Goal: Transaction & Acquisition: Purchase product/service

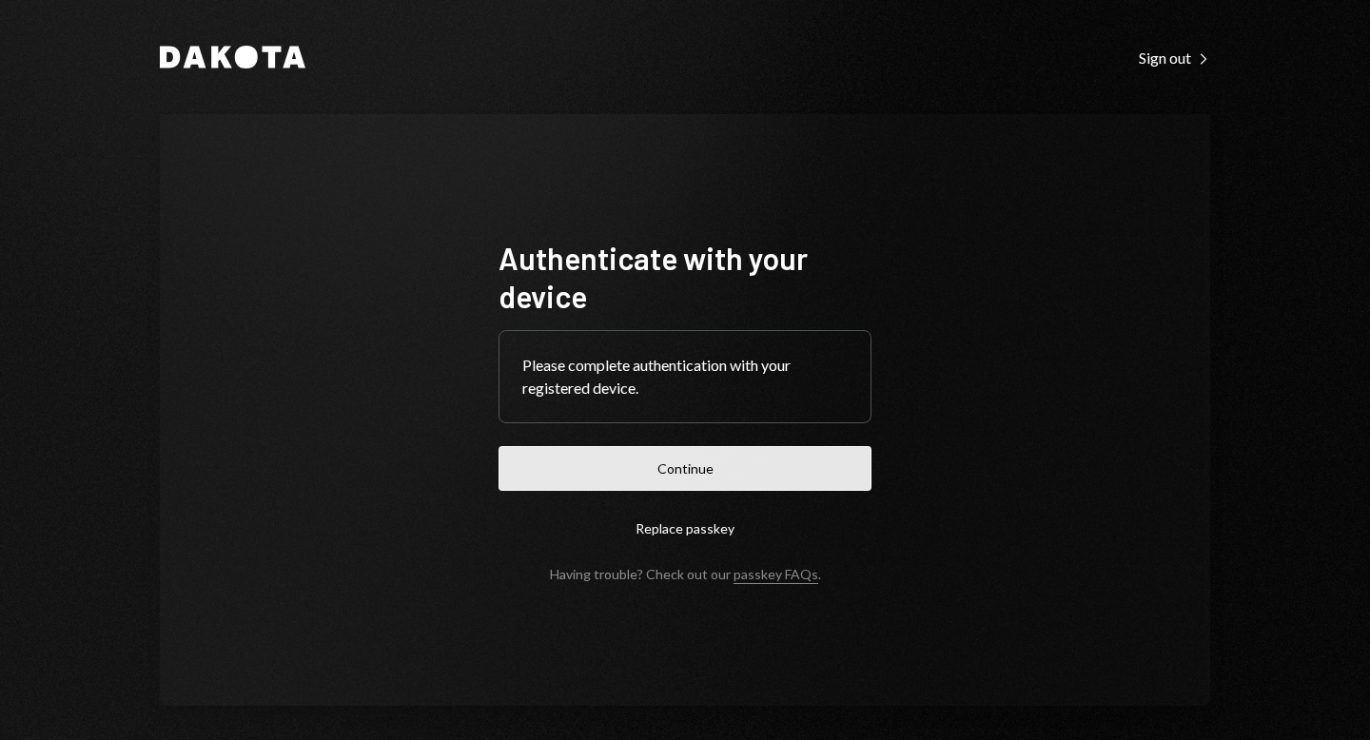
click at [738, 459] on button "Continue" at bounding box center [685, 468] width 373 height 45
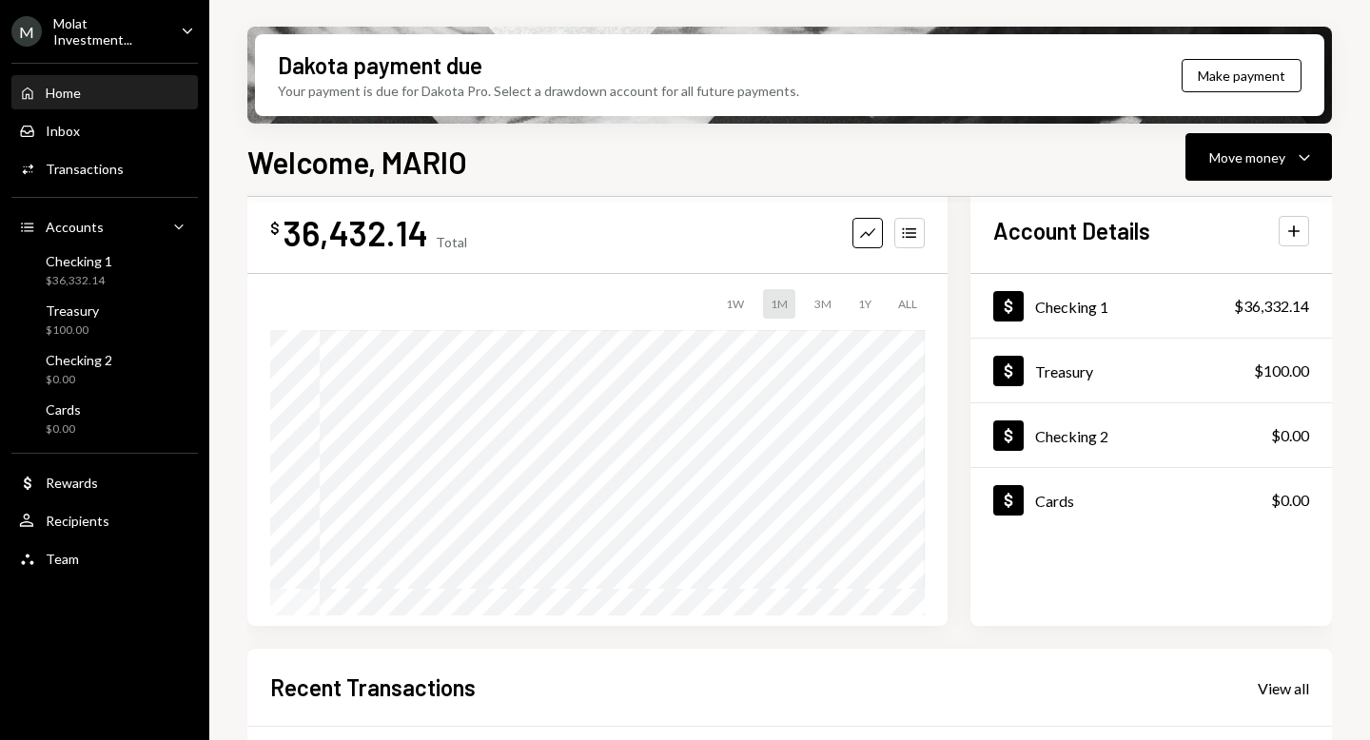
scroll to position [406, 0]
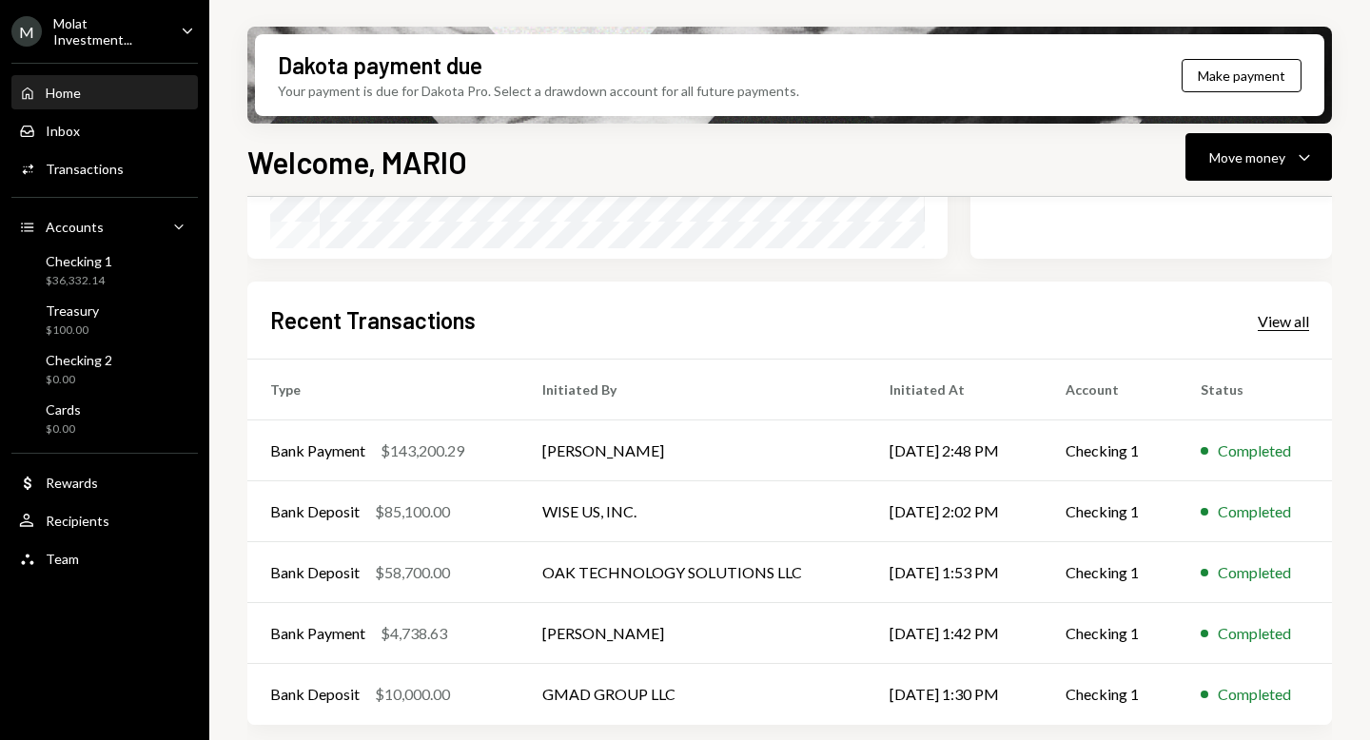
click at [1267, 324] on div "View all" at bounding box center [1283, 321] width 51 height 19
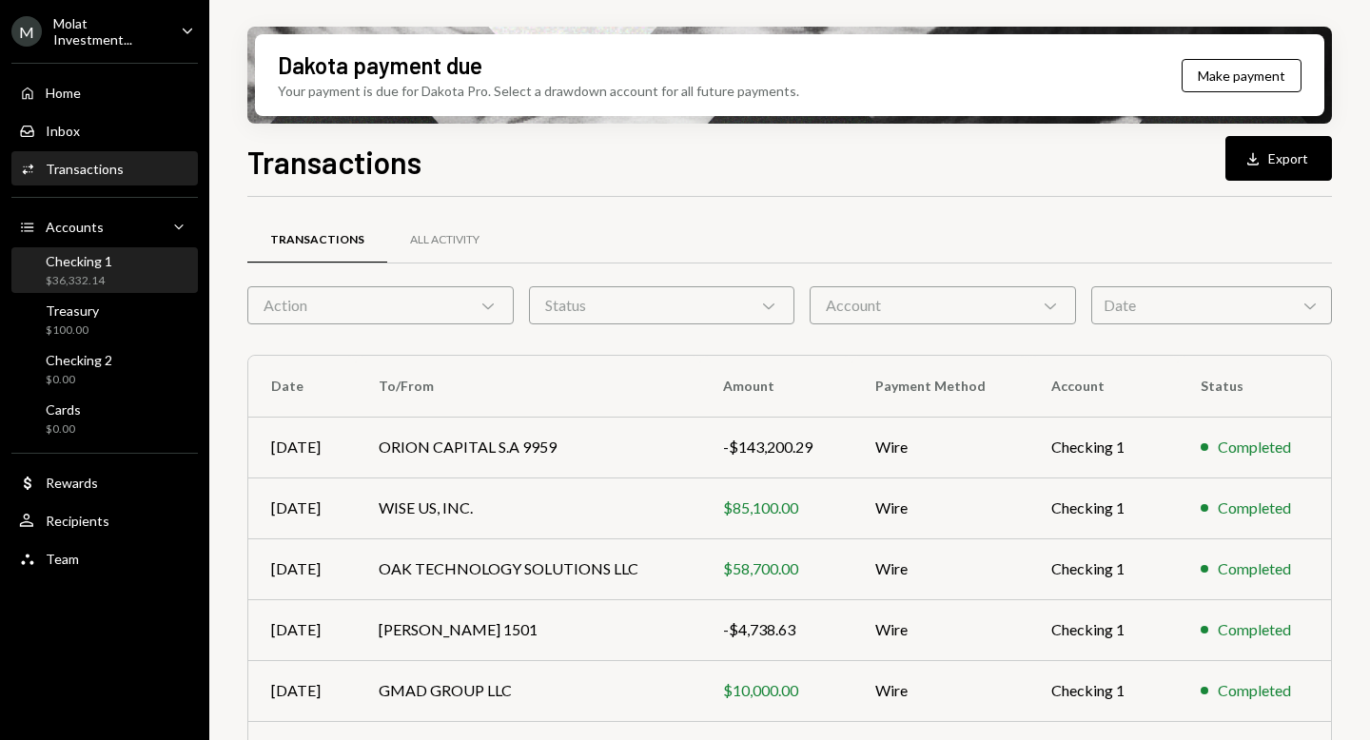
click at [148, 265] on div "Checking 1 $36,332.14" at bounding box center [104, 271] width 171 height 36
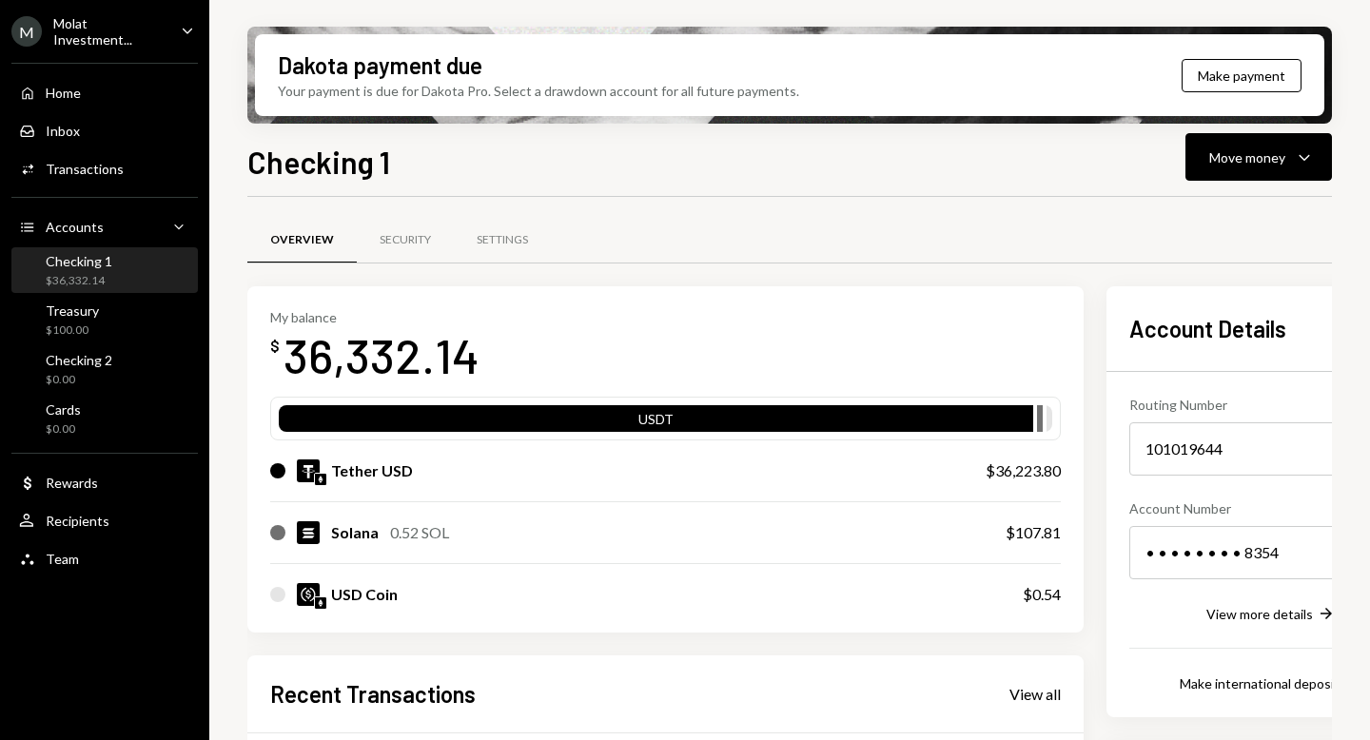
click at [117, 342] on div "Home Home Inbox Inbox Activities Transactions Accounts Accounts Caret Down Chec…" at bounding box center [104, 315] width 209 height 528
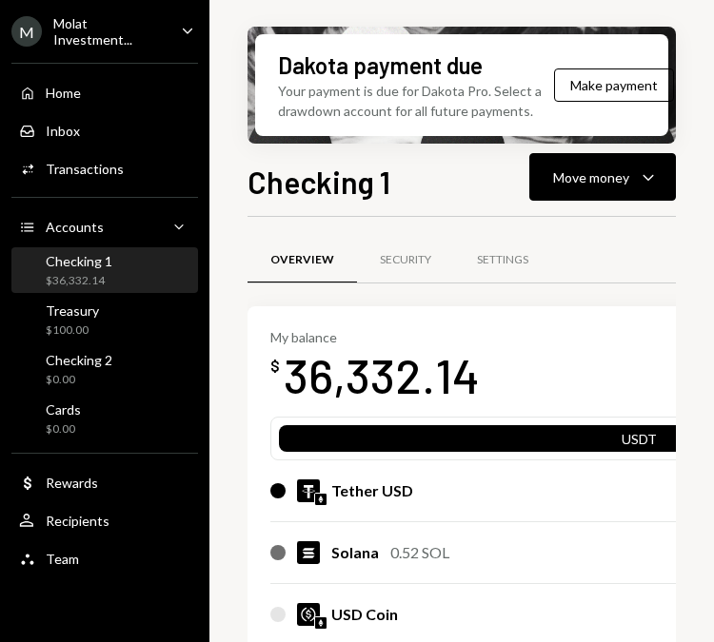
click at [92, 25] on div "Molat Investment..." at bounding box center [109, 31] width 112 height 32
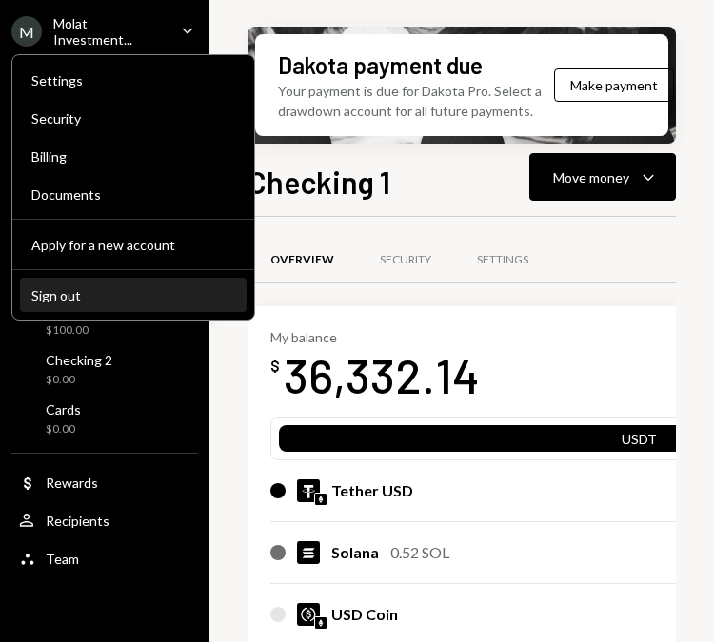
click at [102, 285] on button "Sign out" at bounding box center [133, 296] width 226 height 34
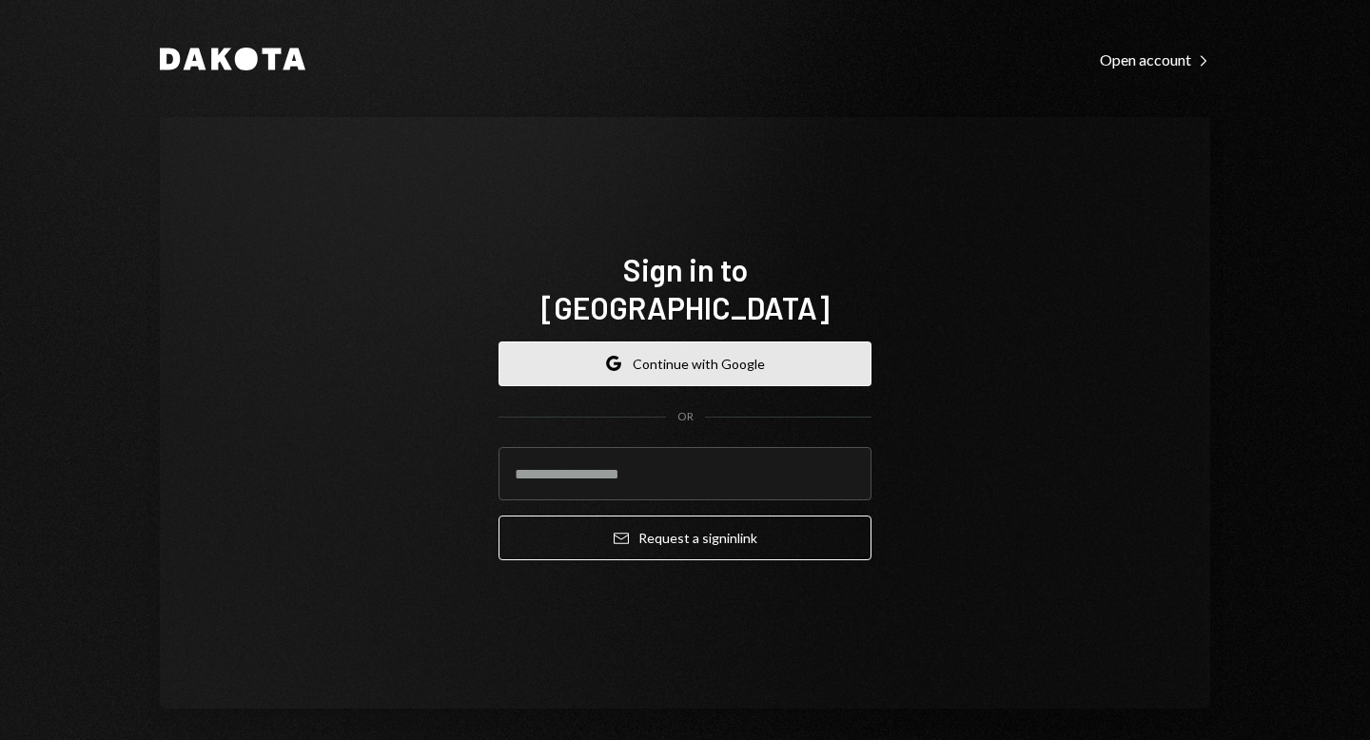
click at [639, 342] on button "Google Continue with Google" at bounding box center [685, 364] width 373 height 45
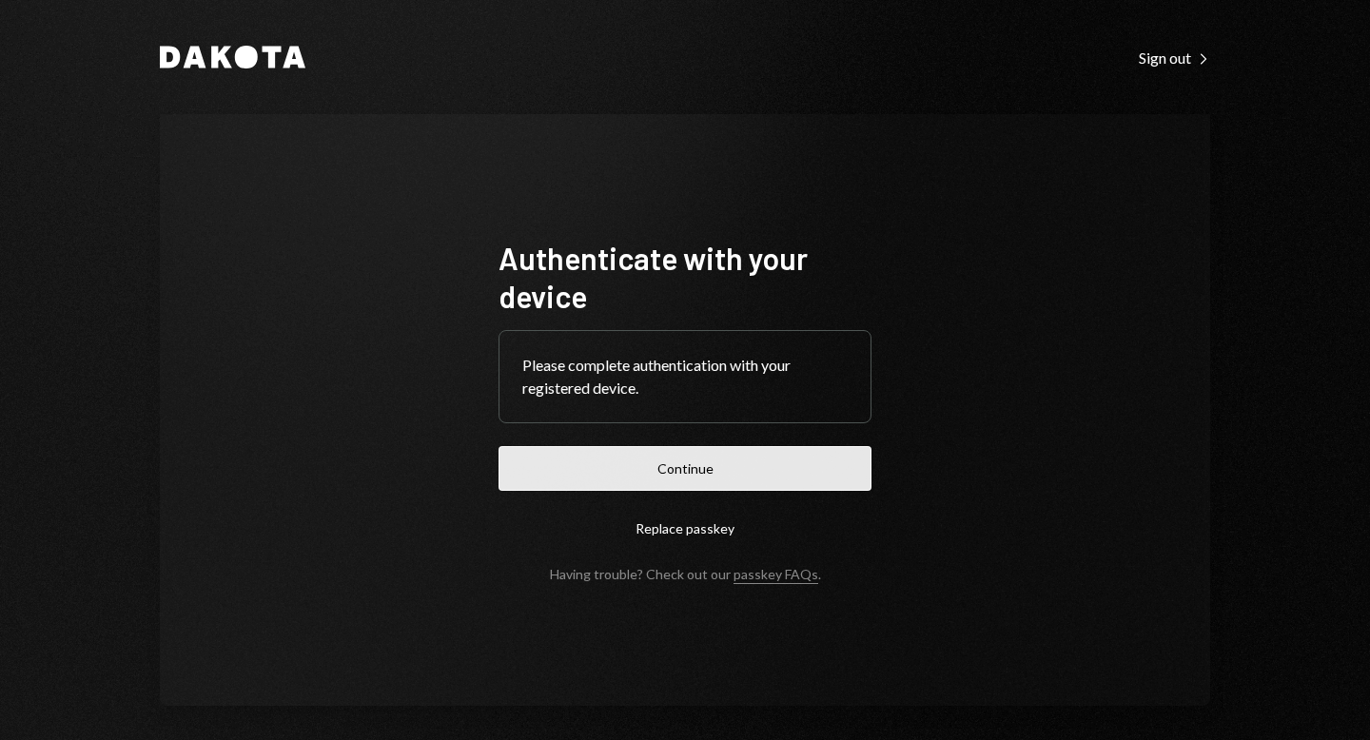
click at [734, 462] on button "Continue" at bounding box center [685, 468] width 373 height 45
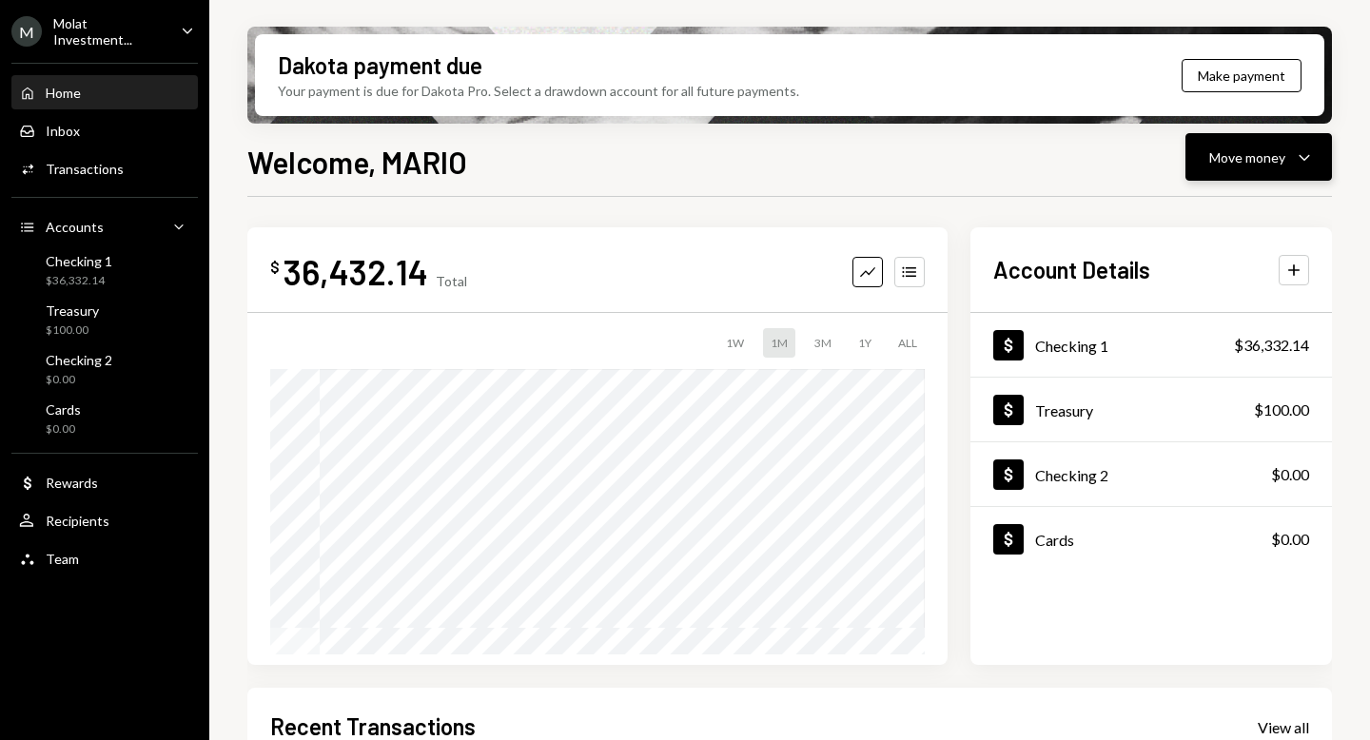
click at [1274, 163] on div "Move money" at bounding box center [1248, 158] width 76 height 20
click at [1183, 216] on div "Send" at bounding box center [1243, 215] width 139 height 20
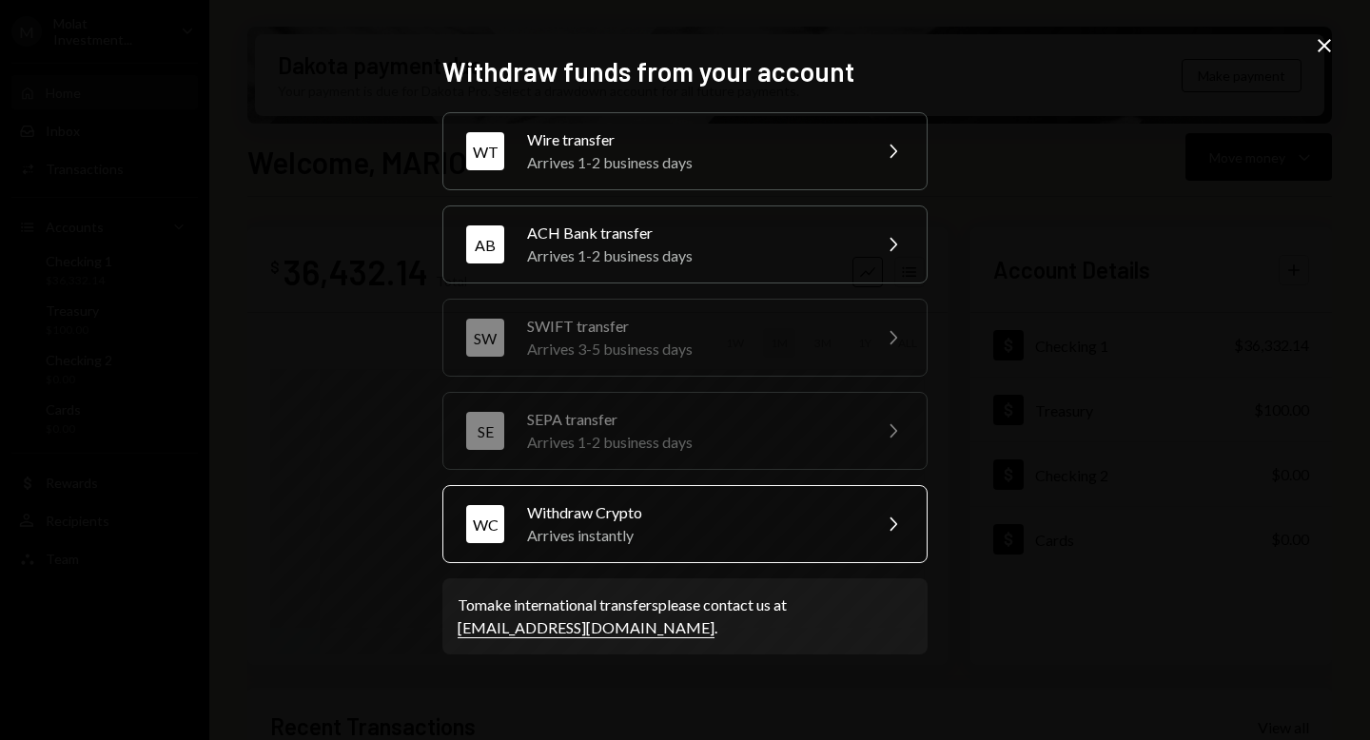
click at [604, 517] on div "Withdraw Crypto" at bounding box center [692, 513] width 331 height 23
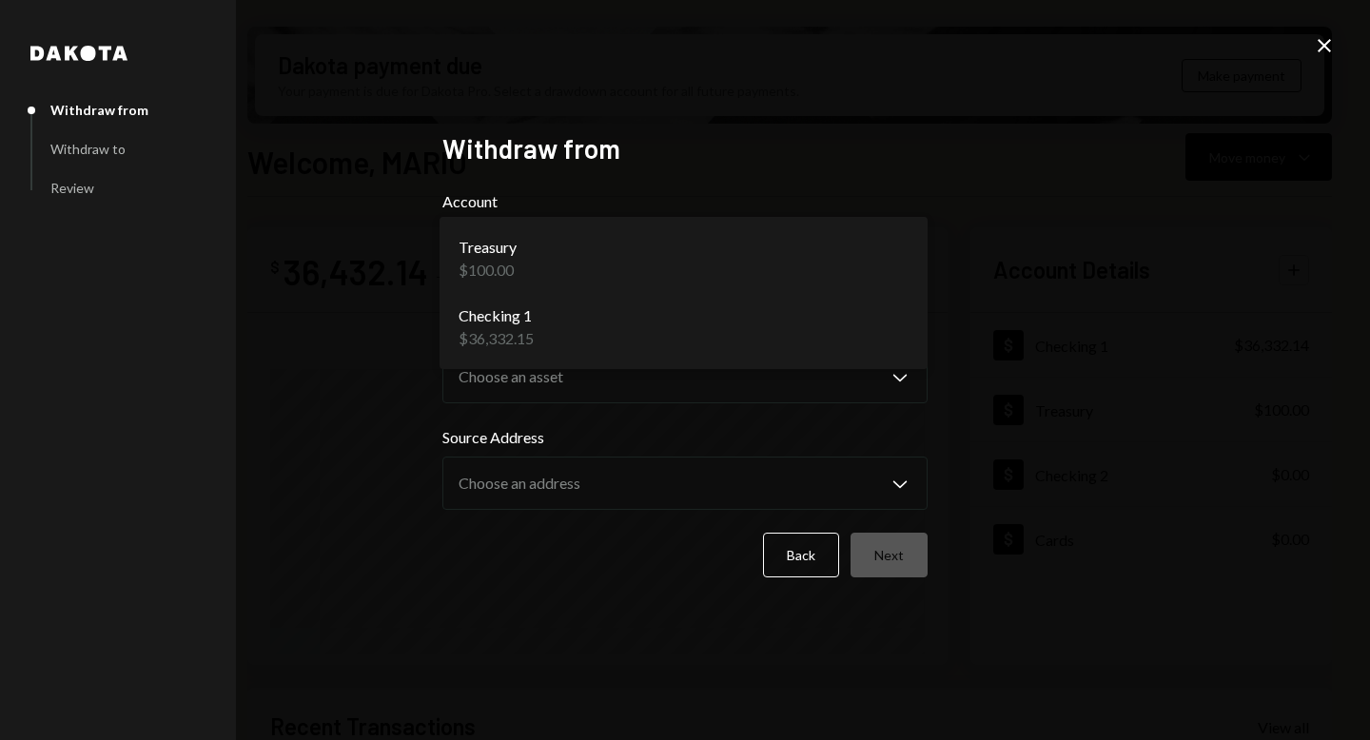
click at [909, 255] on body "M Molat Investment... Caret Down Home Home Inbox Inbox Activities Transactions …" at bounding box center [685, 370] width 1370 height 740
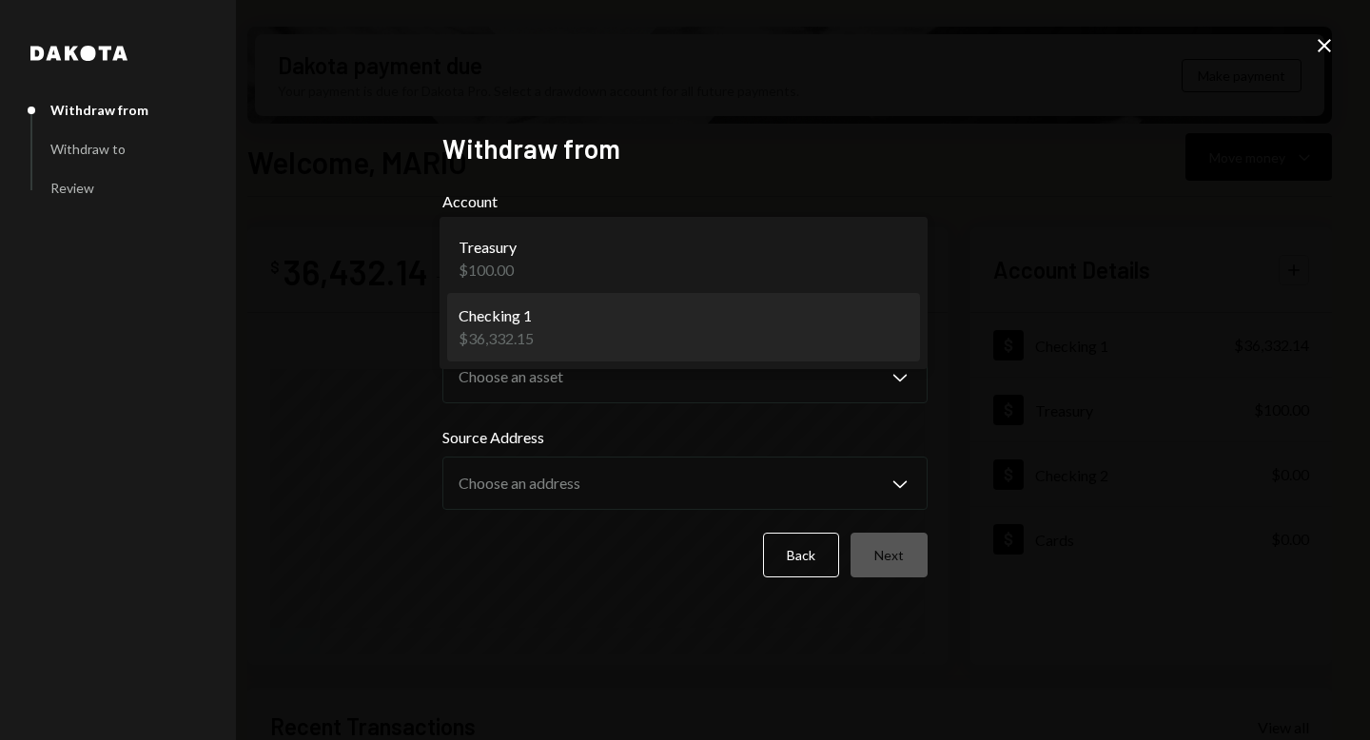
select select "**********"
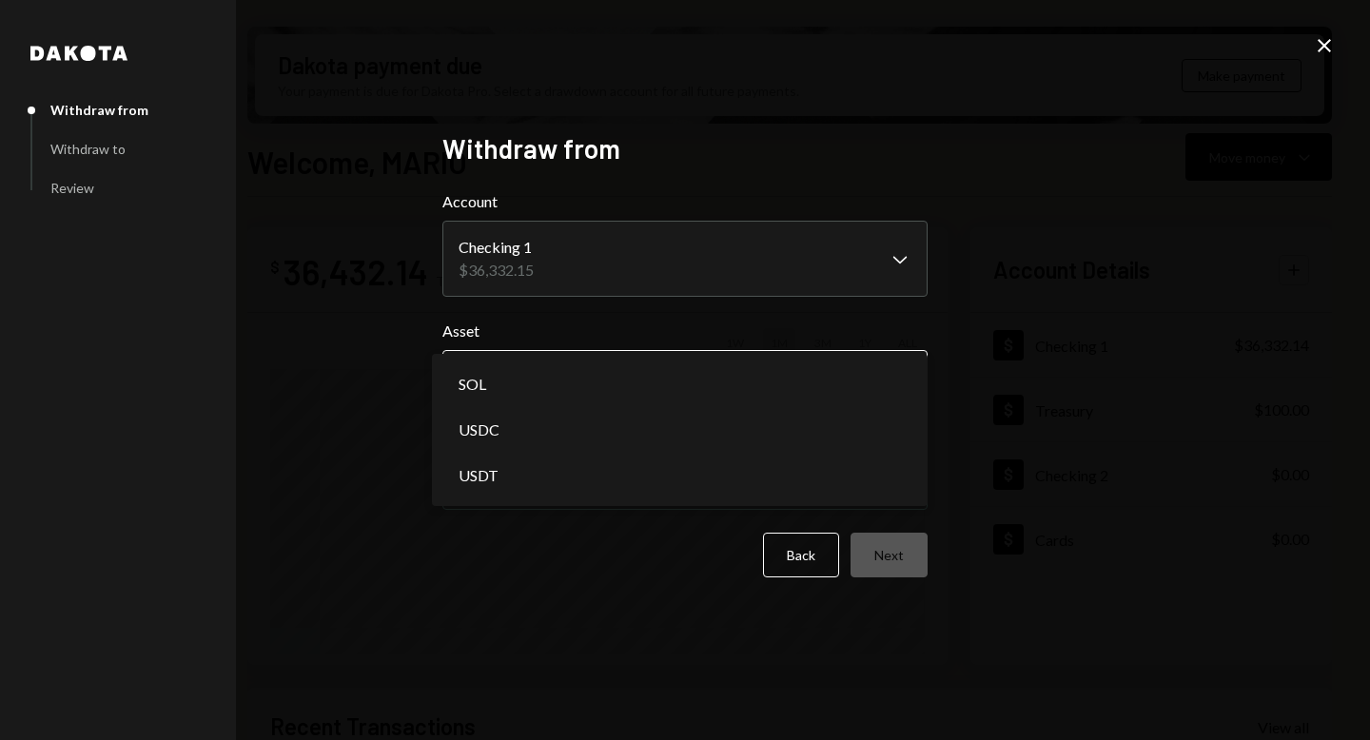
click at [631, 375] on body "M Molat Investment... Caret Down Home Home Inbox Inbox Activities Transactions …" at bounding box center [685, 370] width 1370 height 740
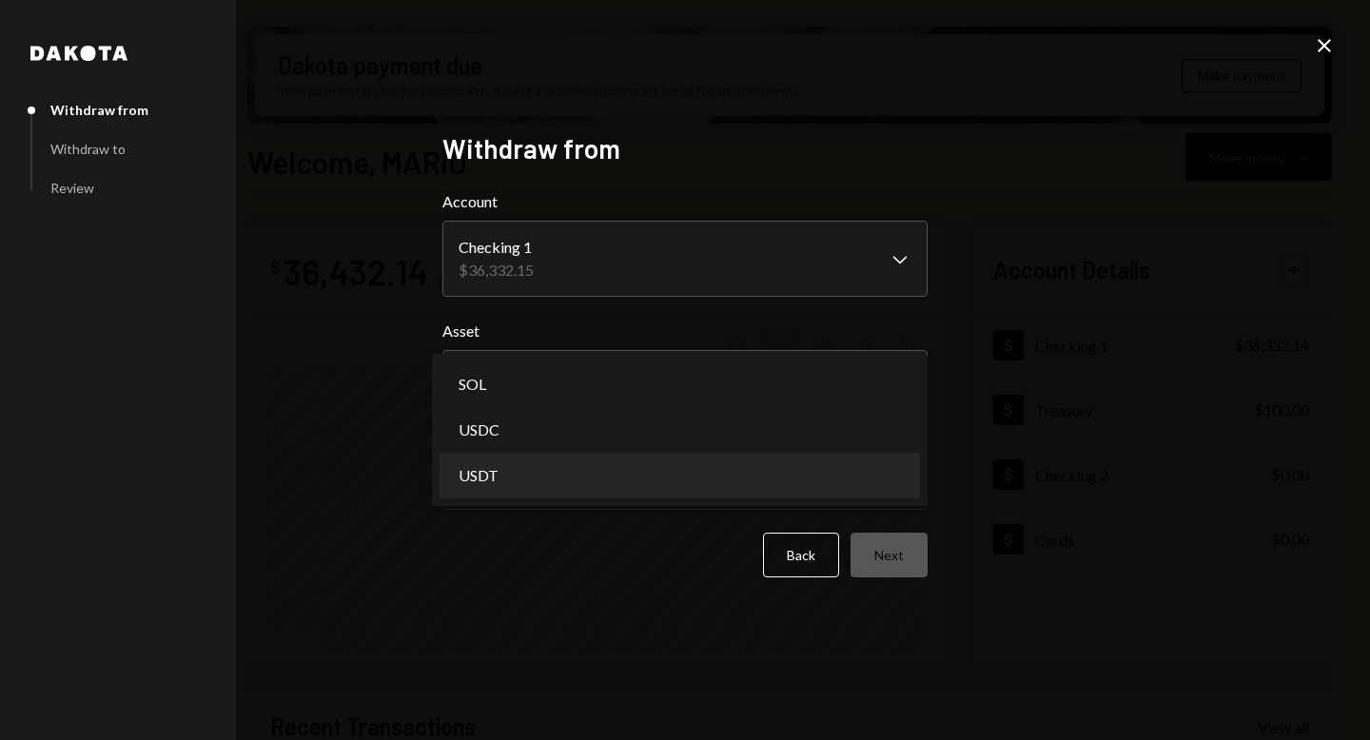
select select "****"
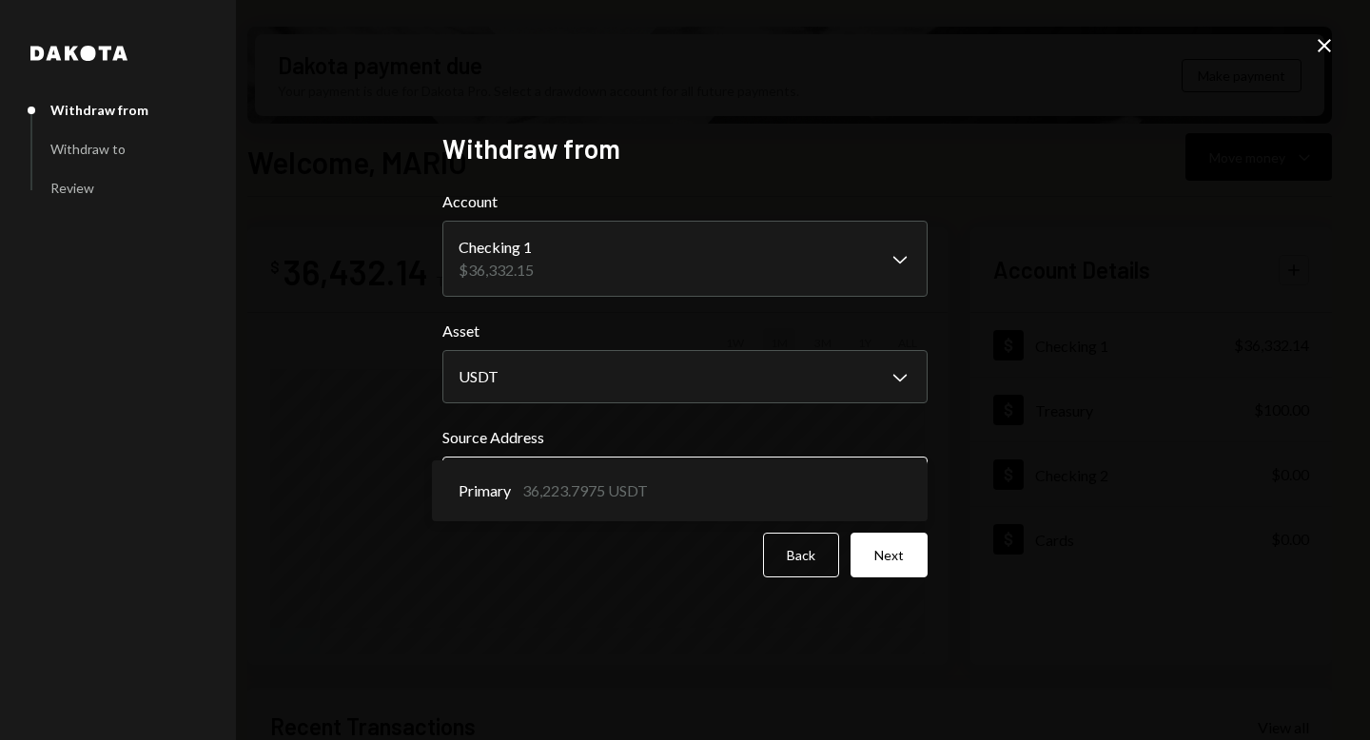
click at [558, 475] on body "M Molat Investment... Caret Down Home Home Inbox Inbox Activities Transactions …" at bounding box center [685, 370] width 1370 height 740
click at [880, 551] on button "Next" at bounding box center [889, 555] width 77 height 45
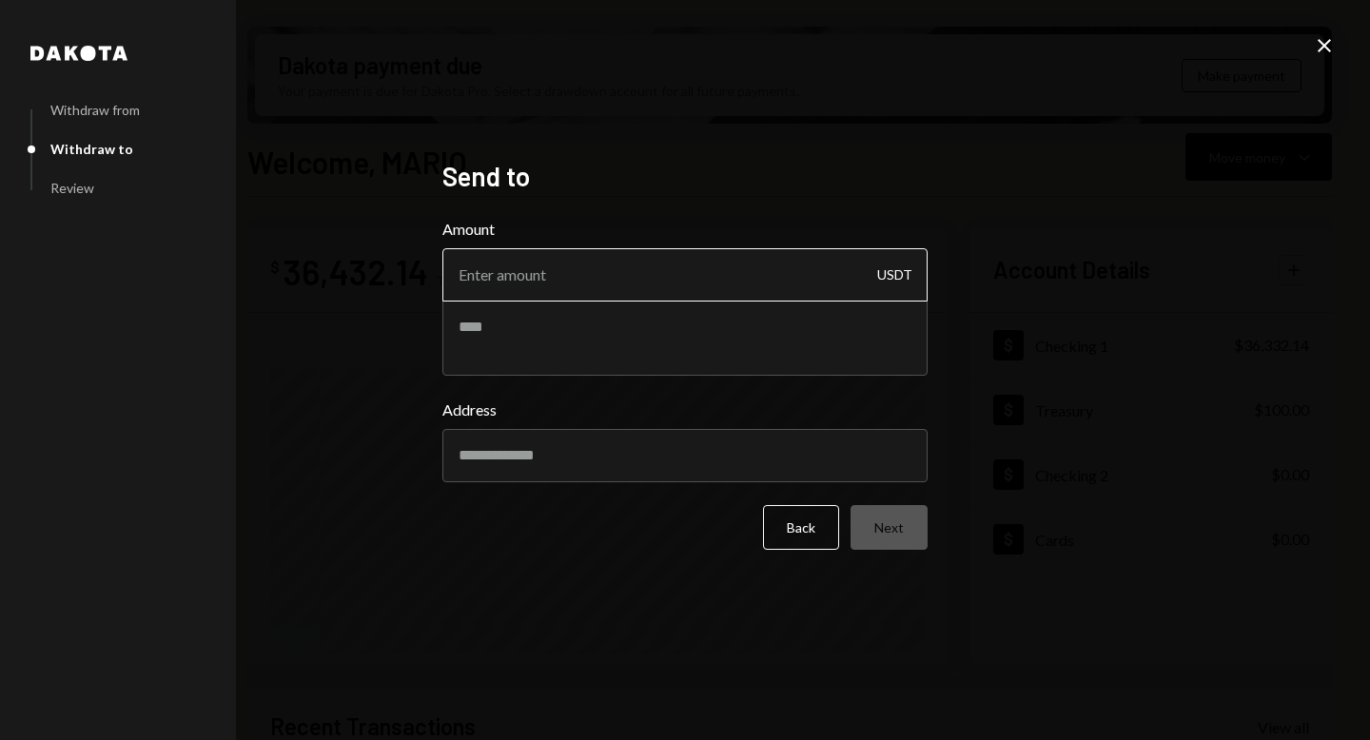
click at [515, 273] on input "Amount" at bounding box center [685, 274] width 485 height 53
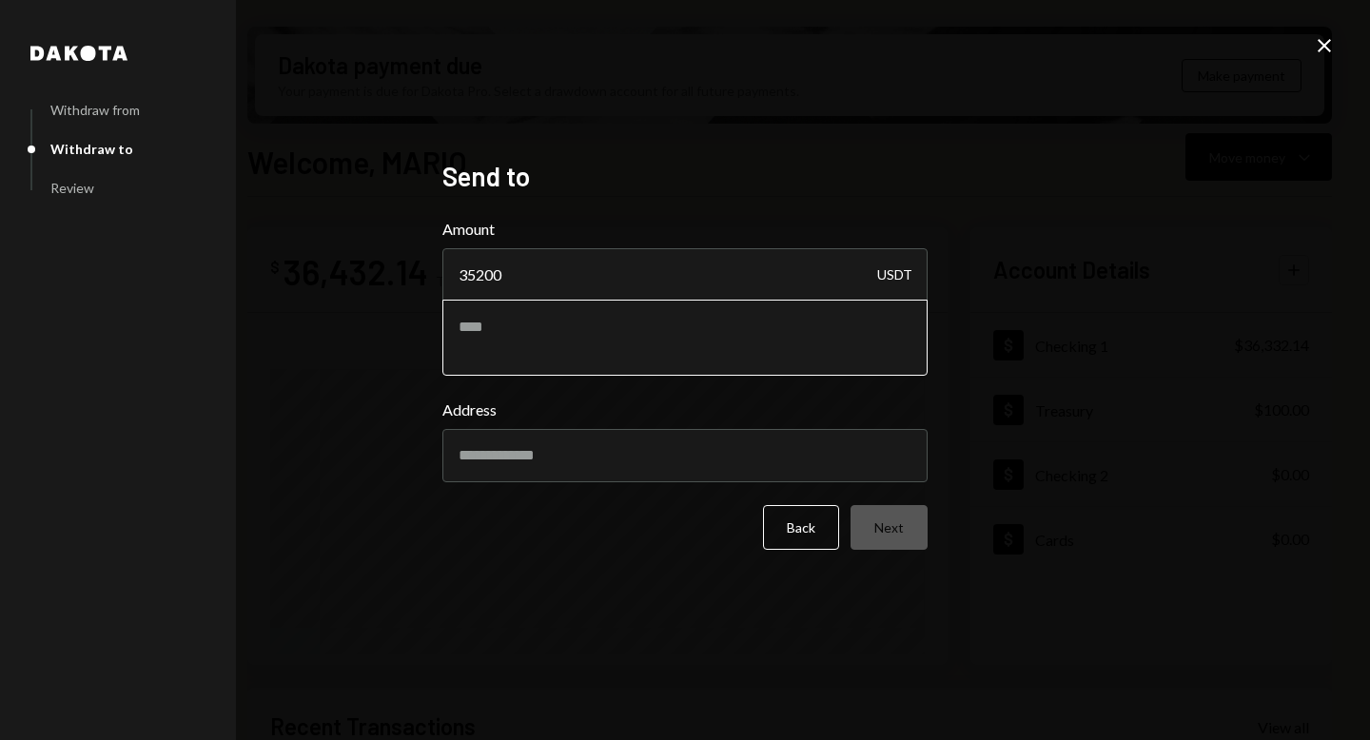
type input "35200"
click at [532, 349] on textarea at bounding box center [685, 338] width 485 height 76
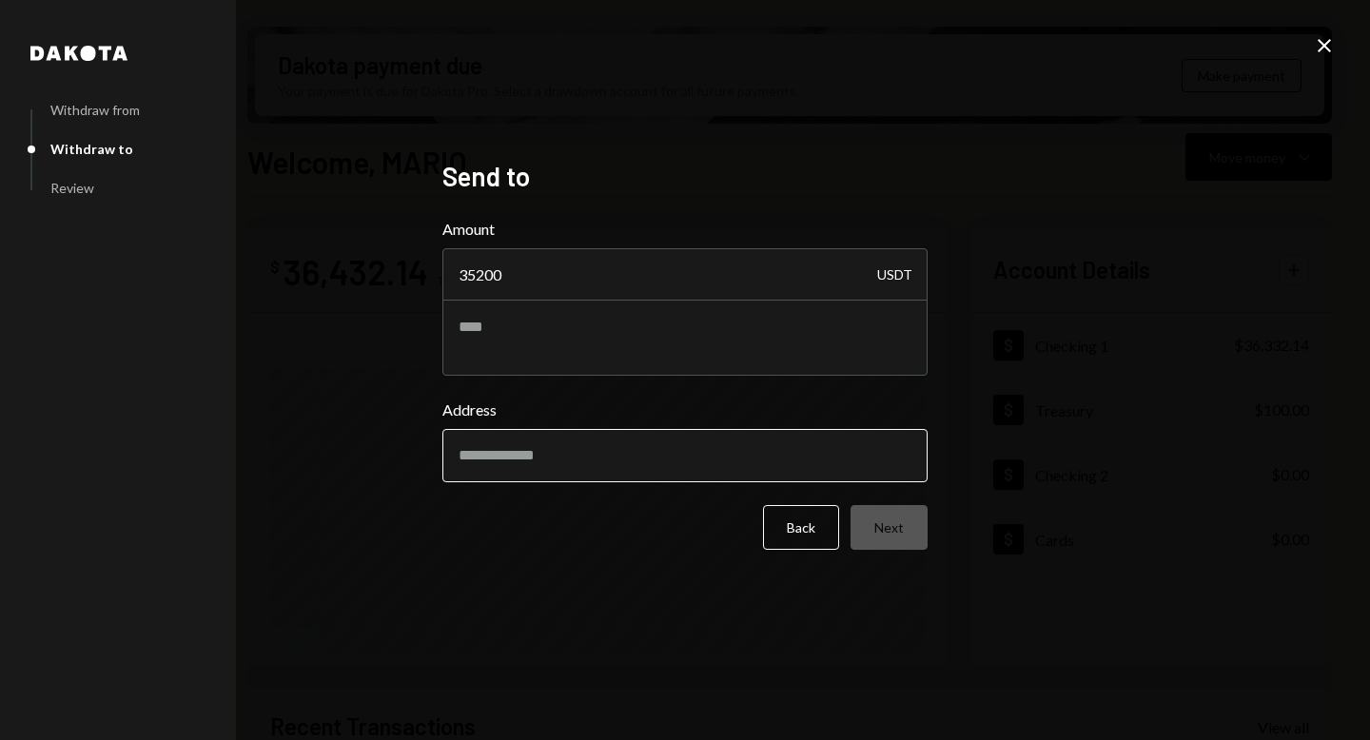
click at [529, 462] on input "Address" at bounding box center [685, 455] width 485 height 53
click at [304, 363] on div "Dakota Withdraw from Withdraw to Review Send to Amount 35200 USDT Address Back …" at bounding box center [685, 370] width 1370 height 740
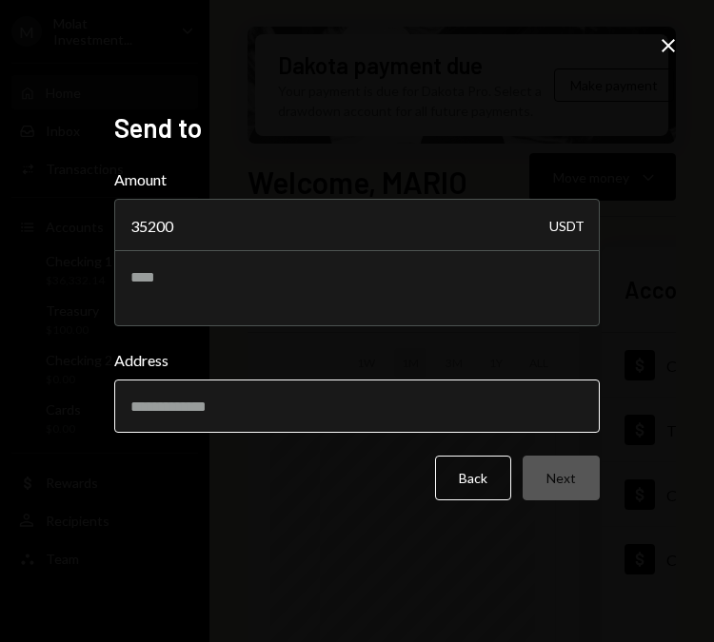
click at [219, 418] on input "Address" at bounding box center [356, 406] width 485 height 53
paste input "**********"
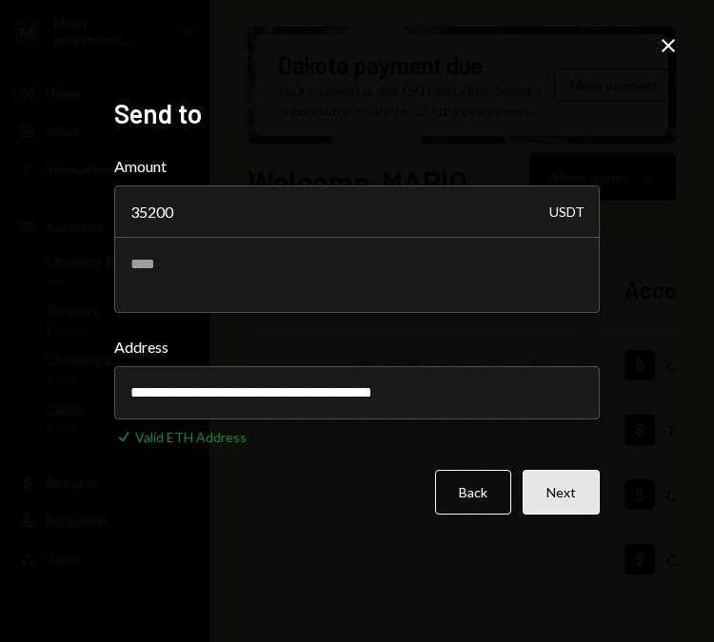
type input "**********"
click at [580, 500] on button "Next" at bounding box center [560, 492] width 77 height 45
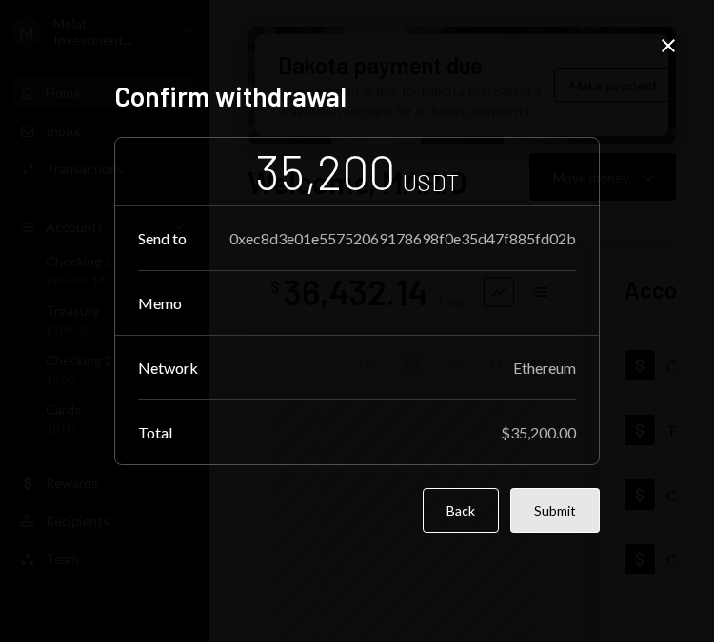
click at [580, 514] on button "Submit" at bounding box center [554, 510] width 89 height 45
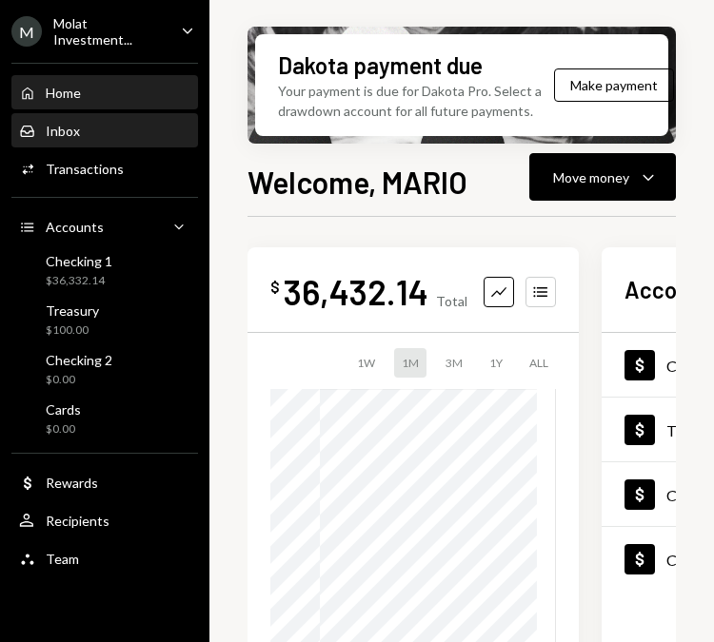
click at [98, 137] on div "Inbox Inbox" at bounding box center [104, 131] width 171 height 32
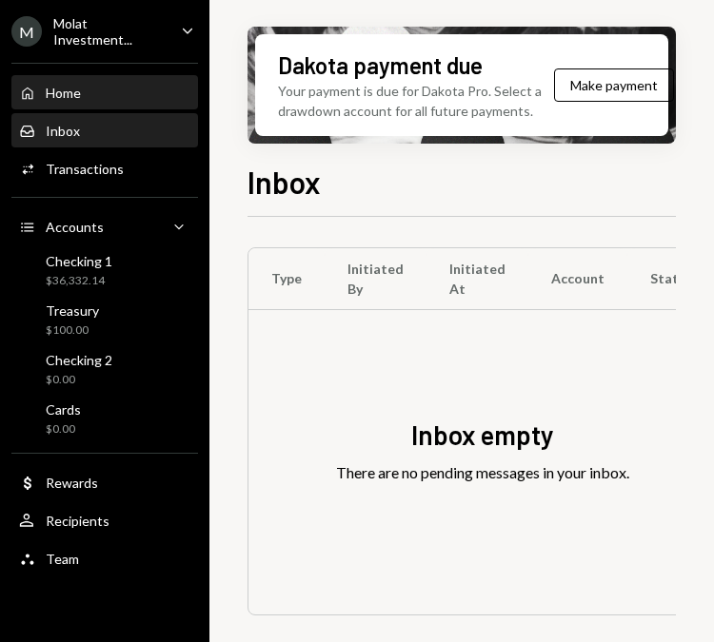
click at [76, 96] on div "Home" at bounding box center [63, 93] width 35 height 16
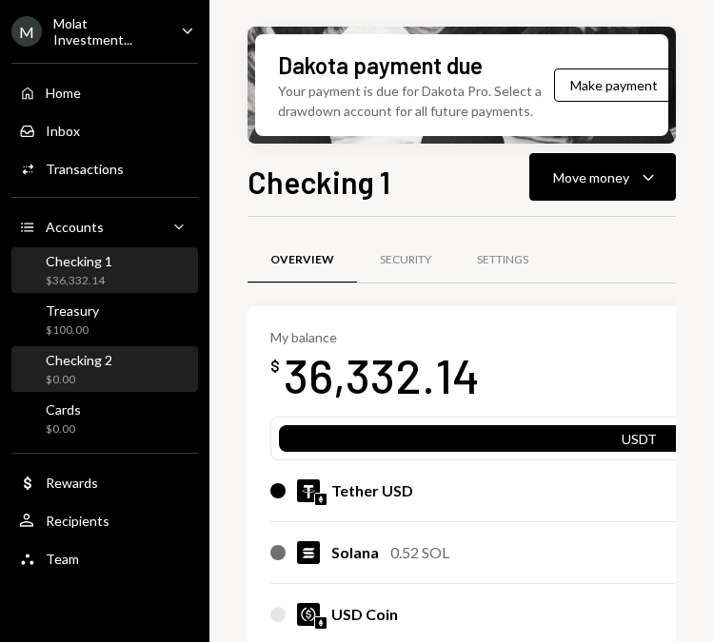
click at [121, 346] on link "Checking 2 $0.00" at bounding box center [104, 369] width 187 height 46
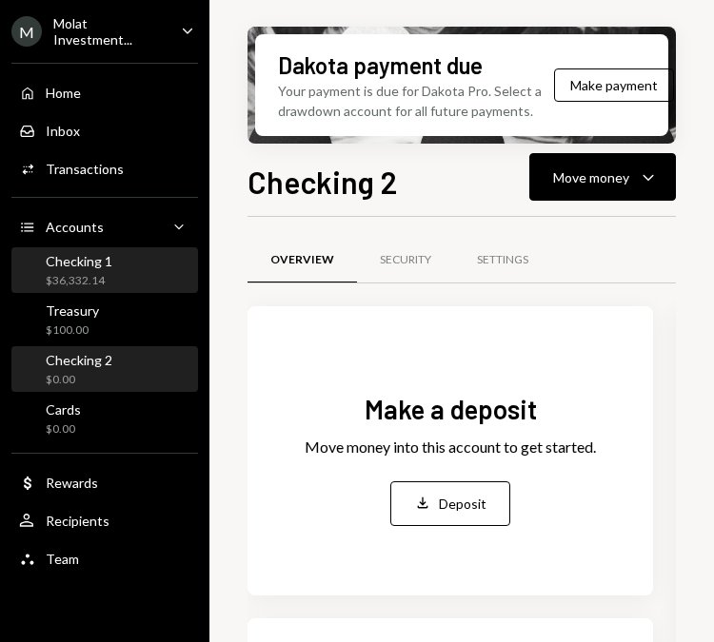
click at [72, 264] on div "Checking 1" at bounding box center [79, 261] width 67 height 16
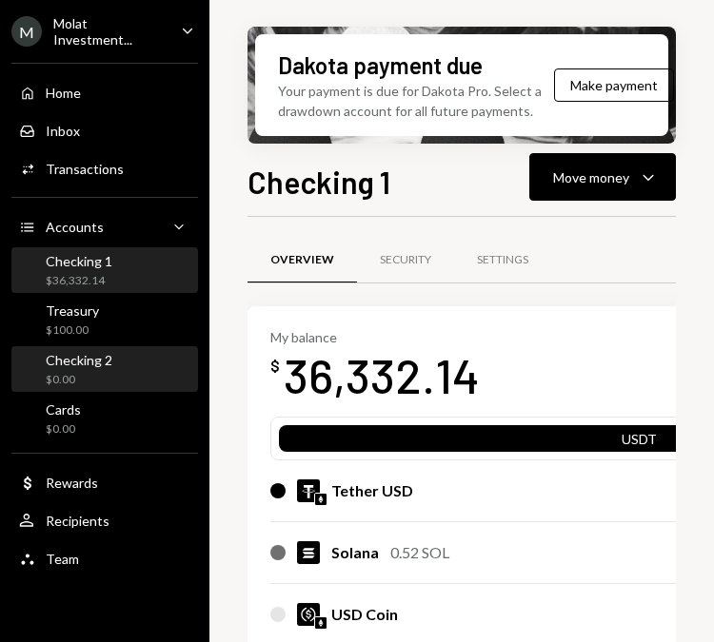
click at [117, 384] on div "Checking 2 $0.00" at bounding box center [104, 370] width 171 height 36
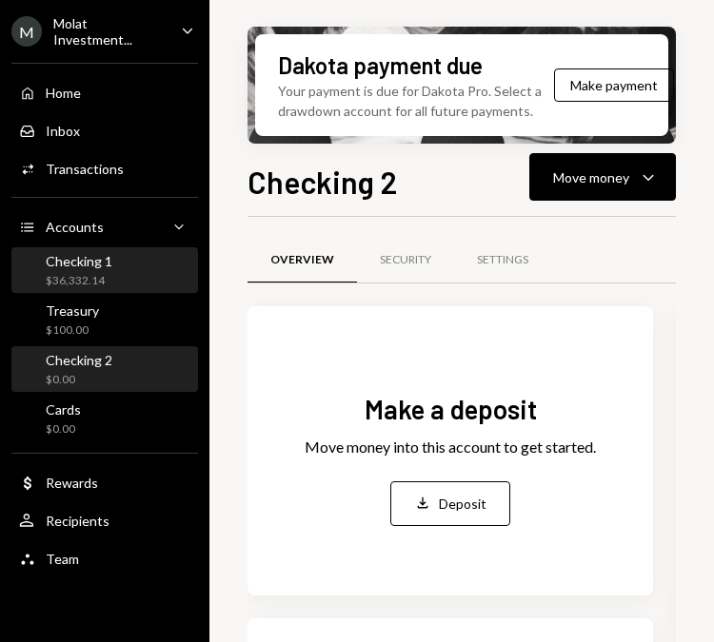
click at [89, 279] on div "$36,332.14" at bounding box center [79, 281] width 67 height 16
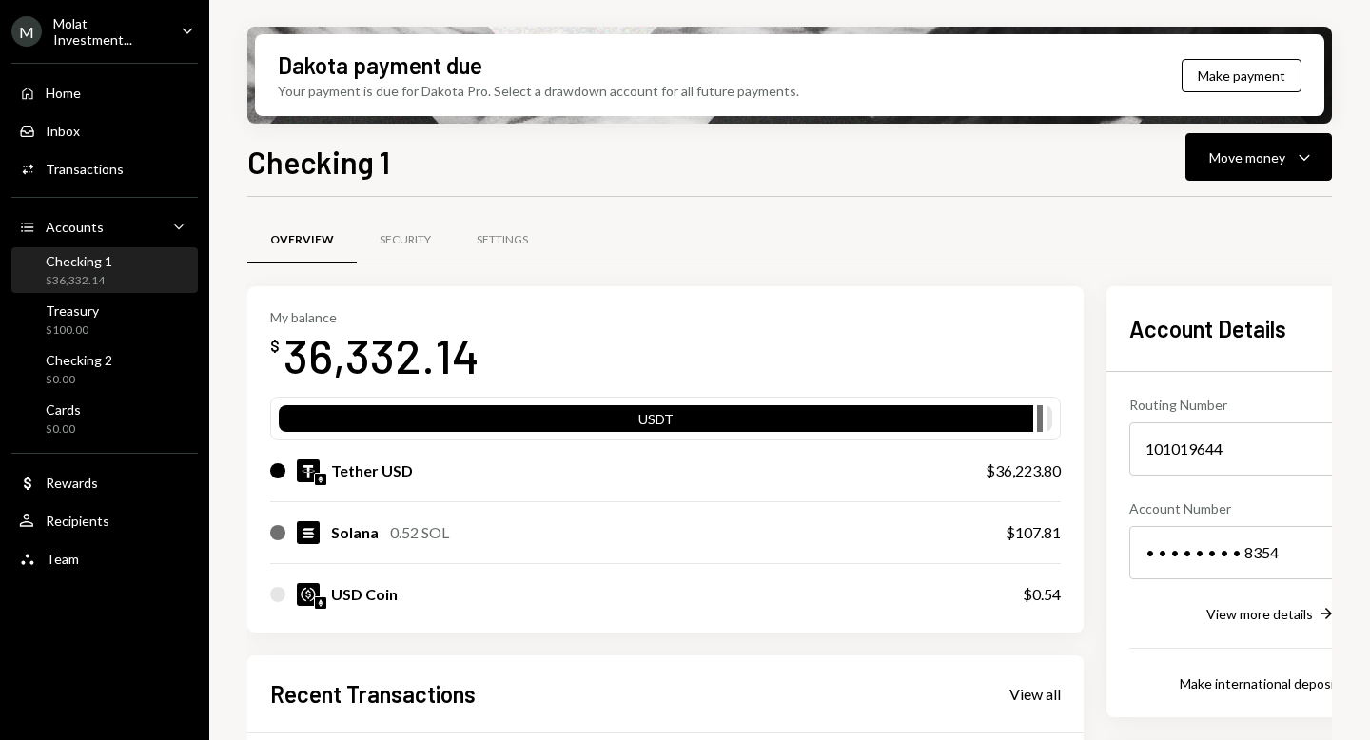
click at [54, 273] on div "$36,332.14" at bounding box center [79, 281] width 67 height 16
click at [107, 289] on div "Checking 1 $36,332.14" at bounding box center [104, 271] width 171 height 44
click at [116, 343] on div "Home Home Inbox Inbox Activities Transactions Accounts Accounts Caret Down Chec…" at bounding box center [104, 315] width 209 height 528
click at [160, 30] on div "Molat Investment..." at bounding box center [109, 31] width 112 height 32
click at [98, 89] on div "Home Home" at bounding box center [104, 93] width 171 height 17
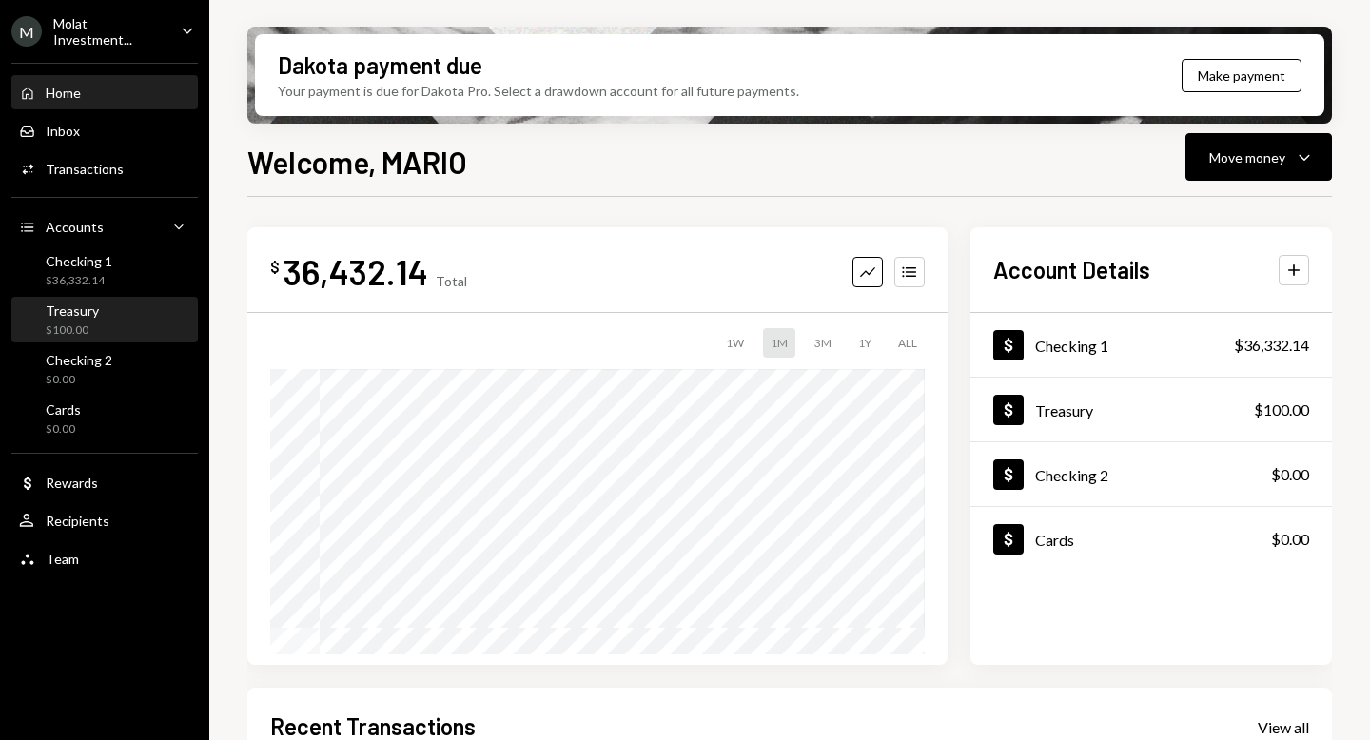
click at [94, 303] on div "Treasury" at bounding box center [72, 311] width 53 height 16
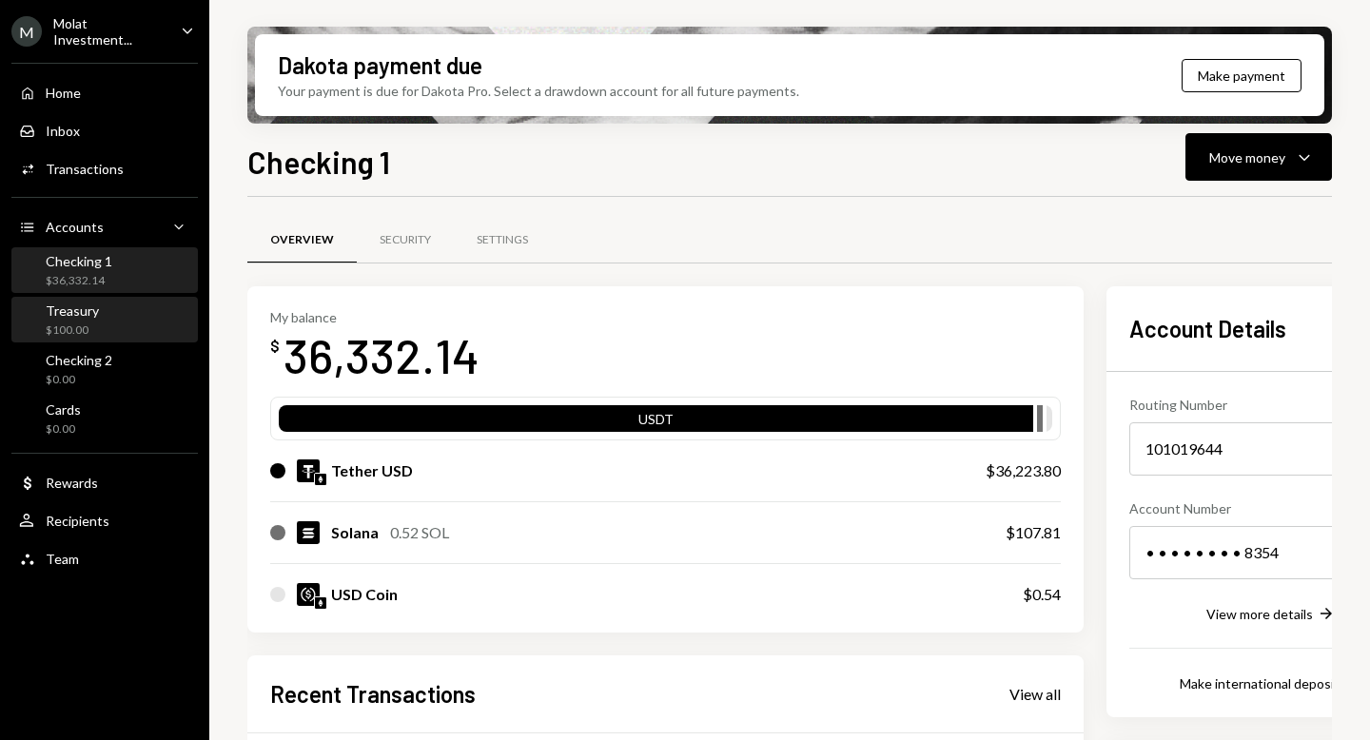
click at [68, 303] on div "Treasury" at bounding box center [72, 311] width 53 height 16
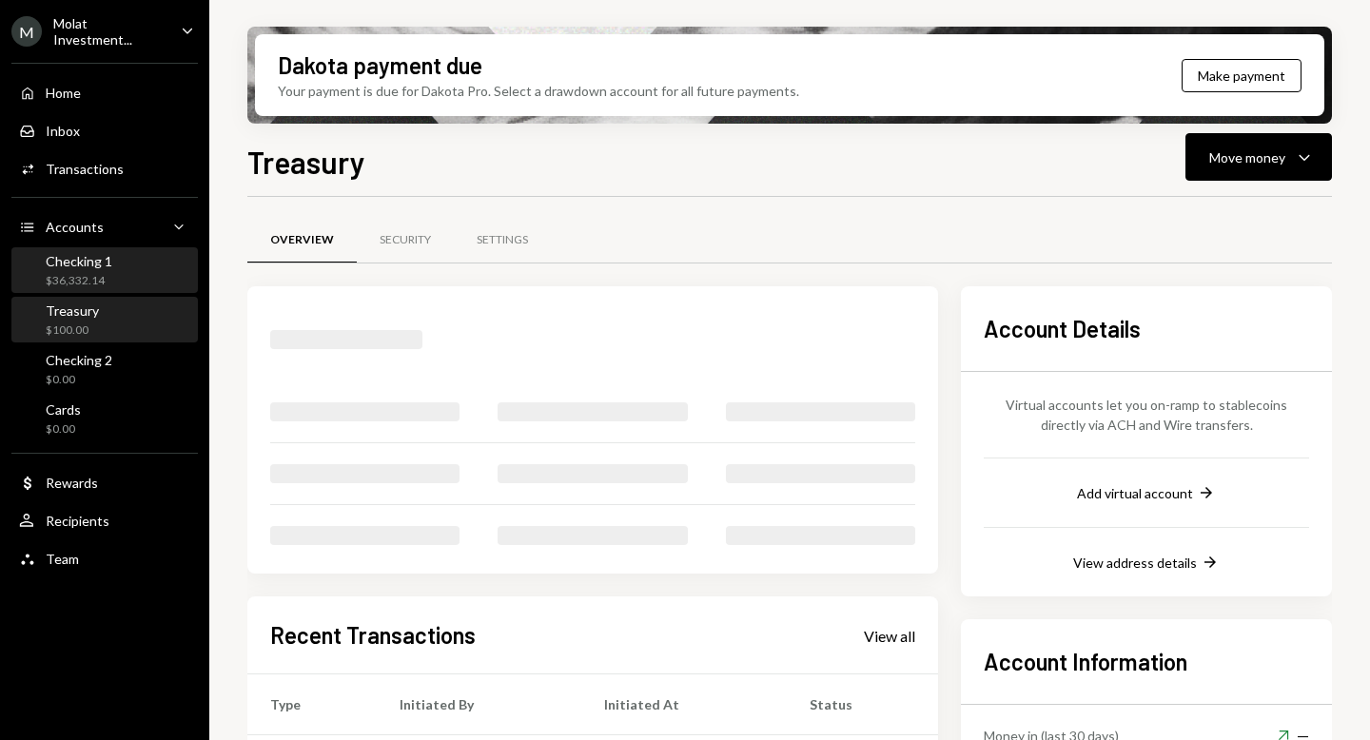
click at [88, 267] on div "Checking 1 $36,332.14" at bounding box center [79, 271] width 67 height 36
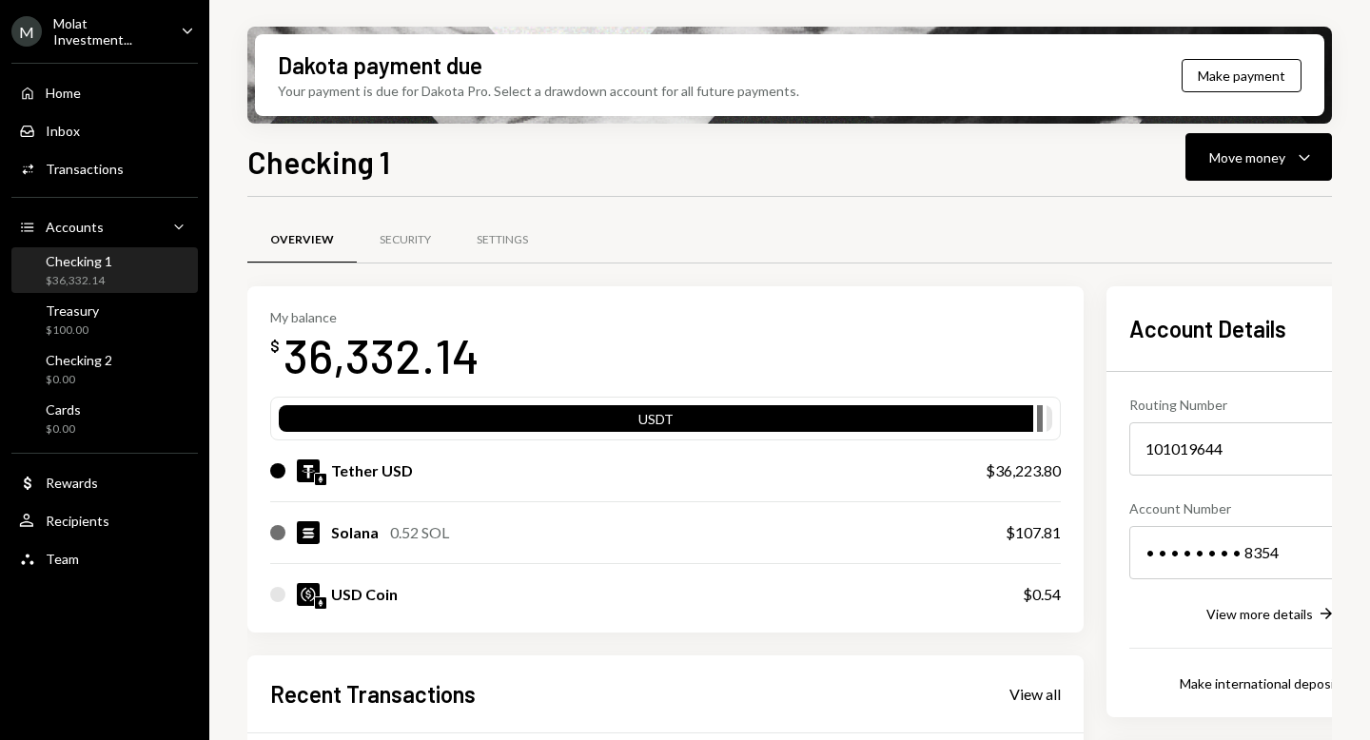
click at [89, 289] on div "Checking 1 $36,332.14" at bounding box center [104, 271] width 171 height 44
click at [89, 275] on div "$36,332.14" at bounding box center [79, 281] width 67 height 16
click at [86, 306] on div "Treasury" at bounding box center [72, 311] width 53 height 16
click at [110, 330] on div "Treasury $100.00" at bounding box center [104, 321] width 171 height 36
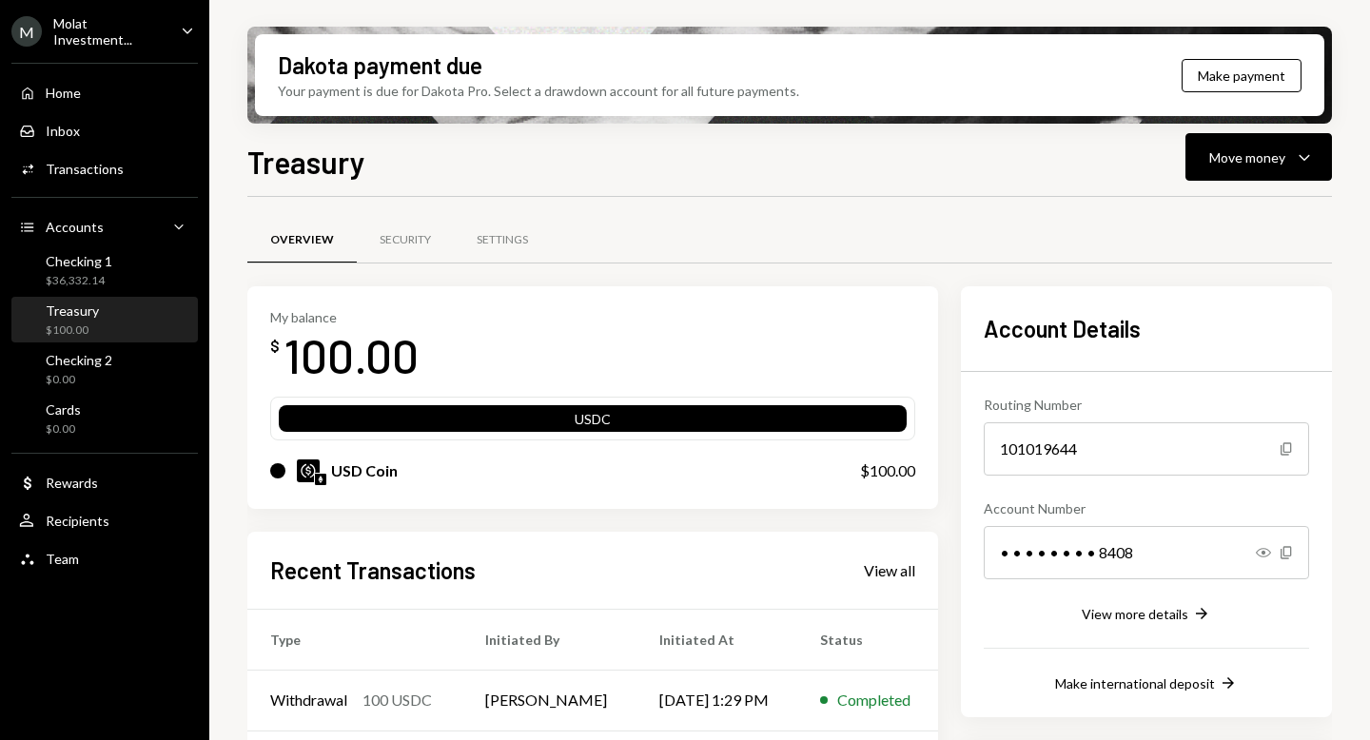
click at [120, 303] on div "Treasury $100.00" at bounding box center [104, 321] width 171 height 36
click at [89, 264] on div "Checking 1" at bounding box center [79, 261] width 67 height 16
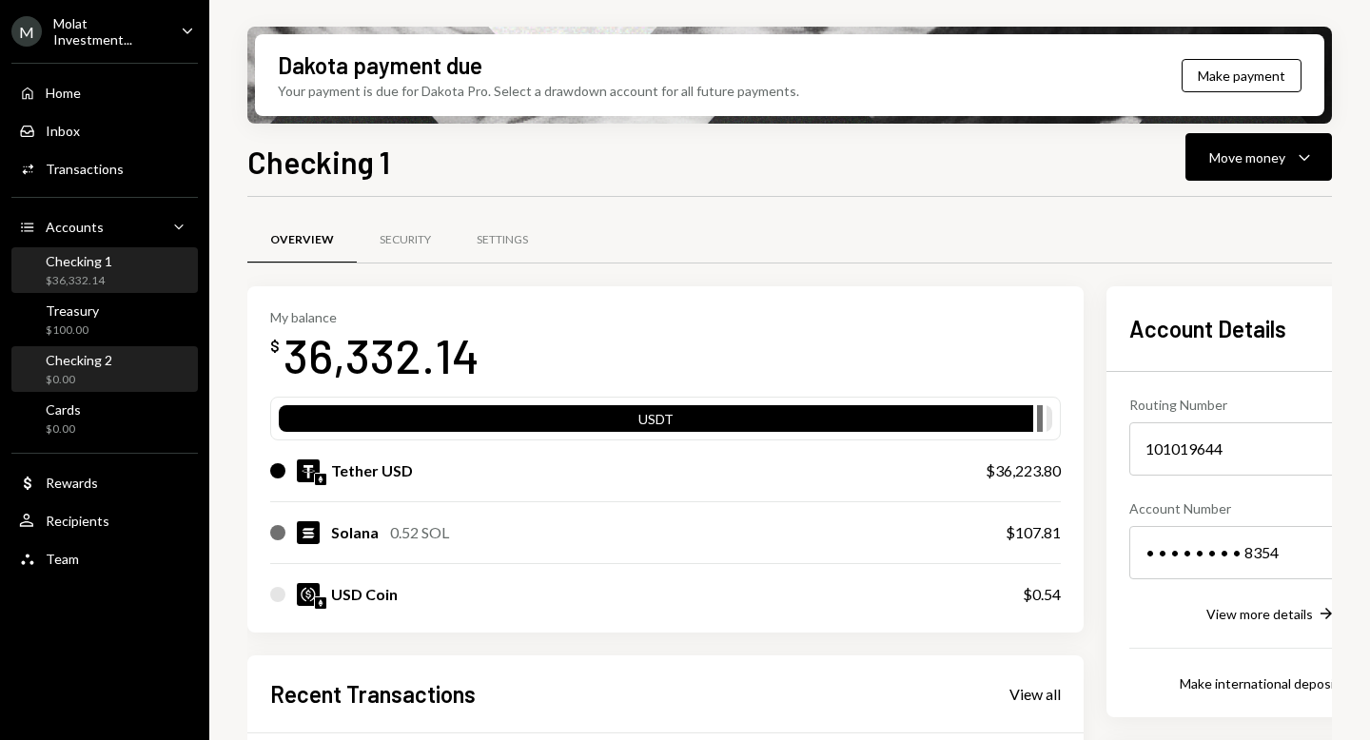
click at [124, 348] on div "Checking 2 $0.00" at bounding box center [104, 370] width 171 height 44
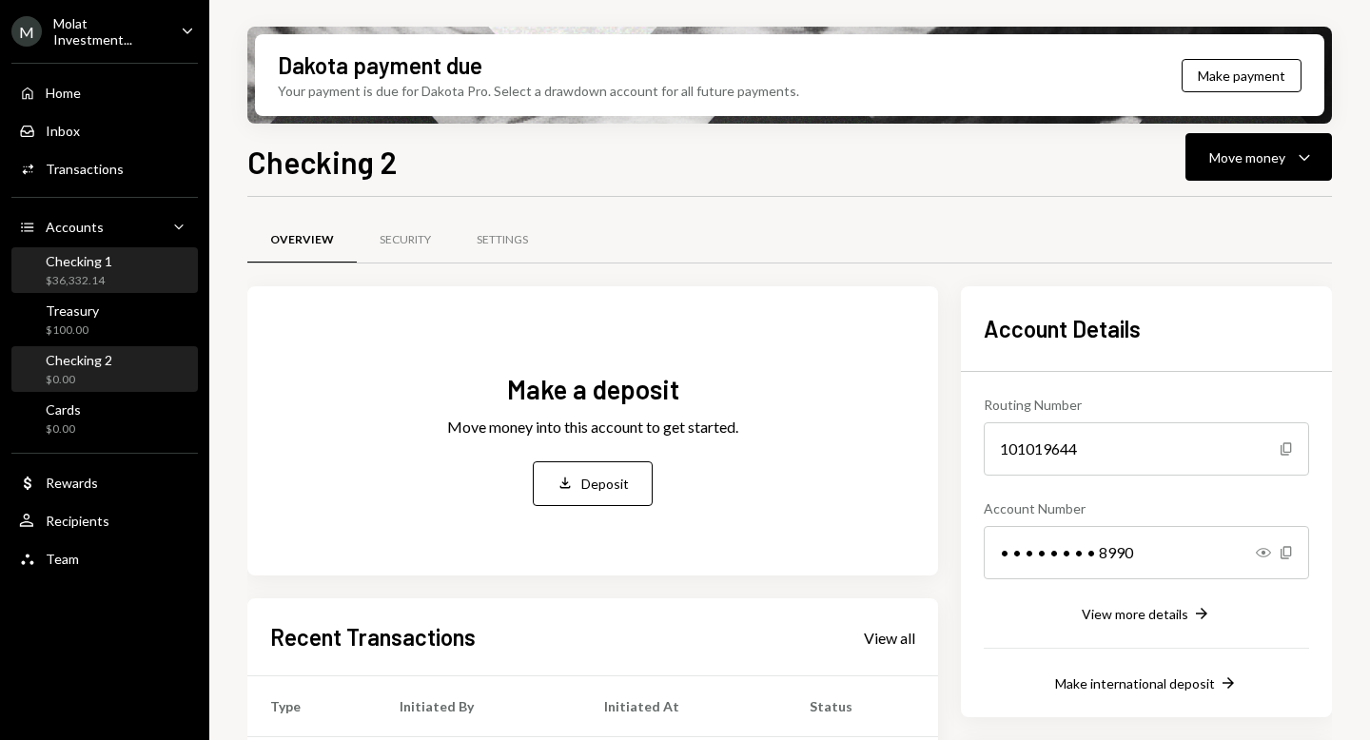
click at [100, 279] on div "$36,332.14" at bounding box center [79, 281] width 67 height 16
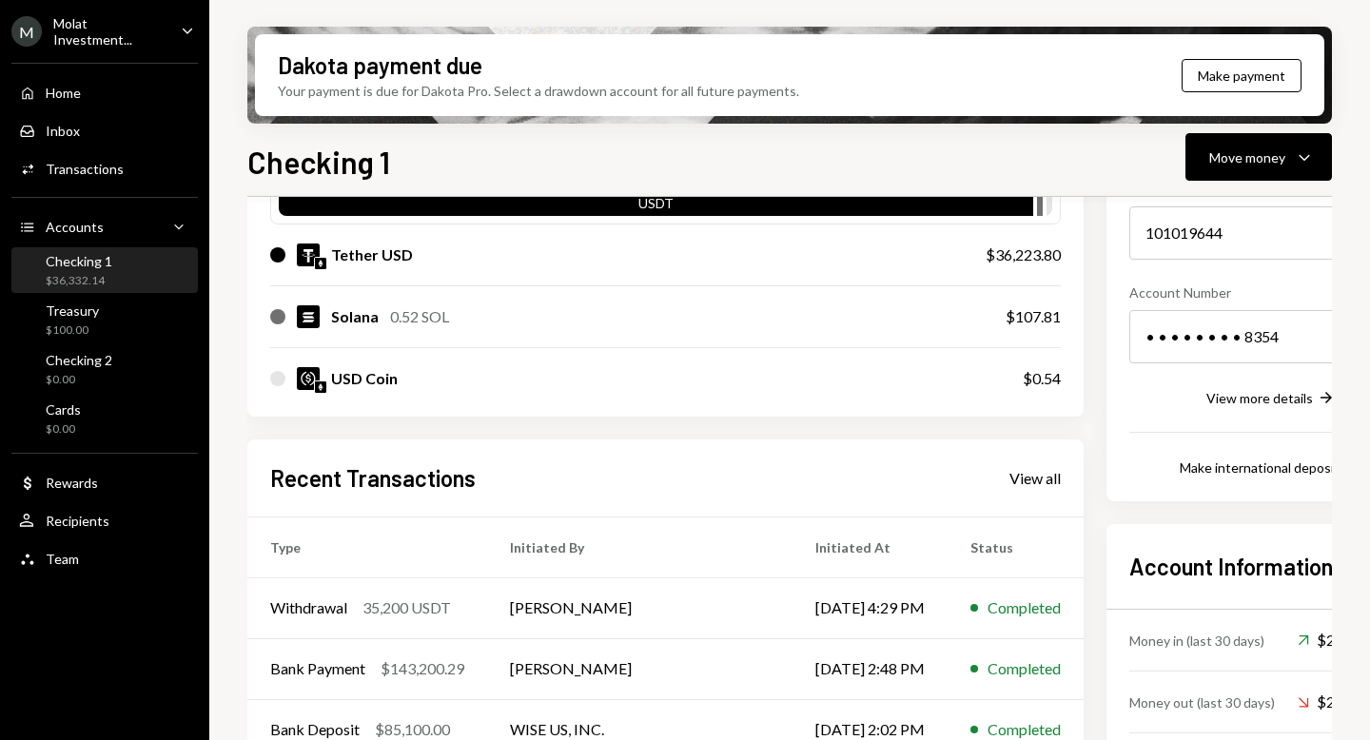
scroll to position [356, 0]
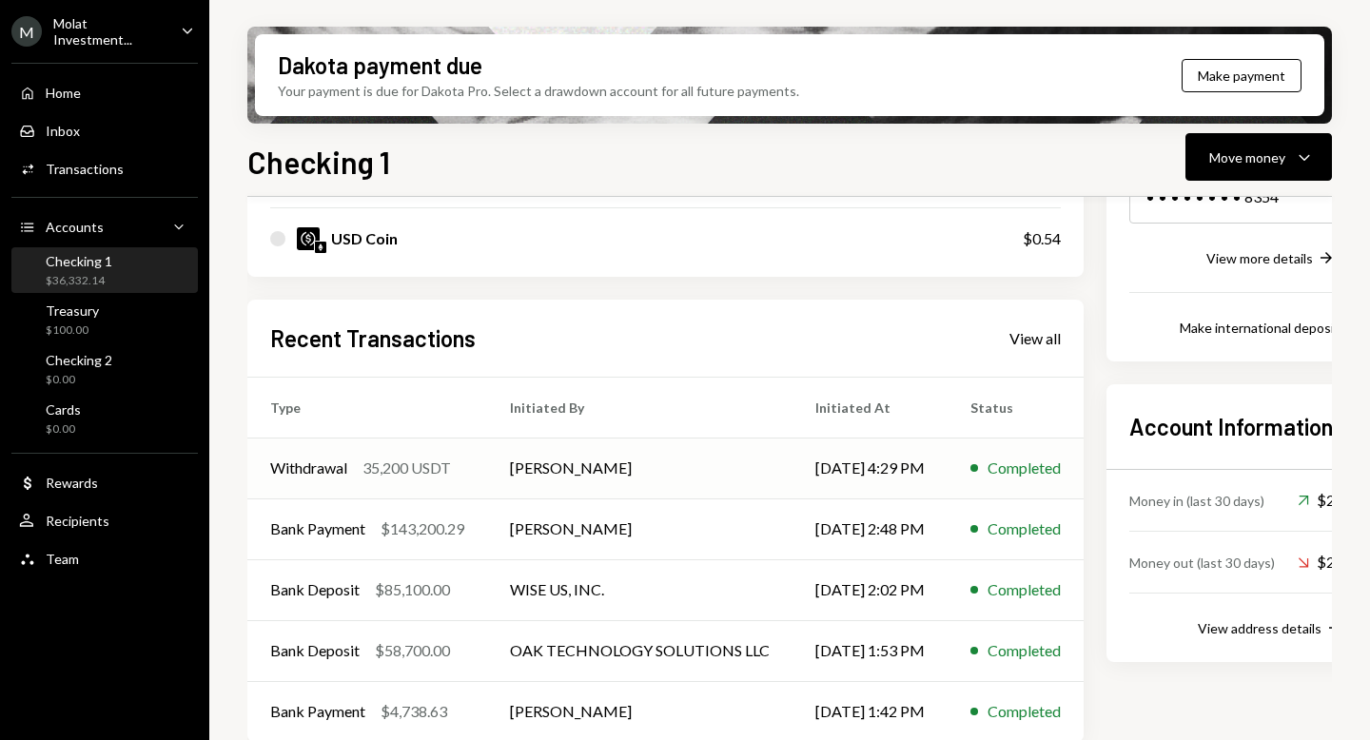
click at [615, 460] on td "[PERSON_NAME]" at bounding box center [639, 468] width 305 height 61
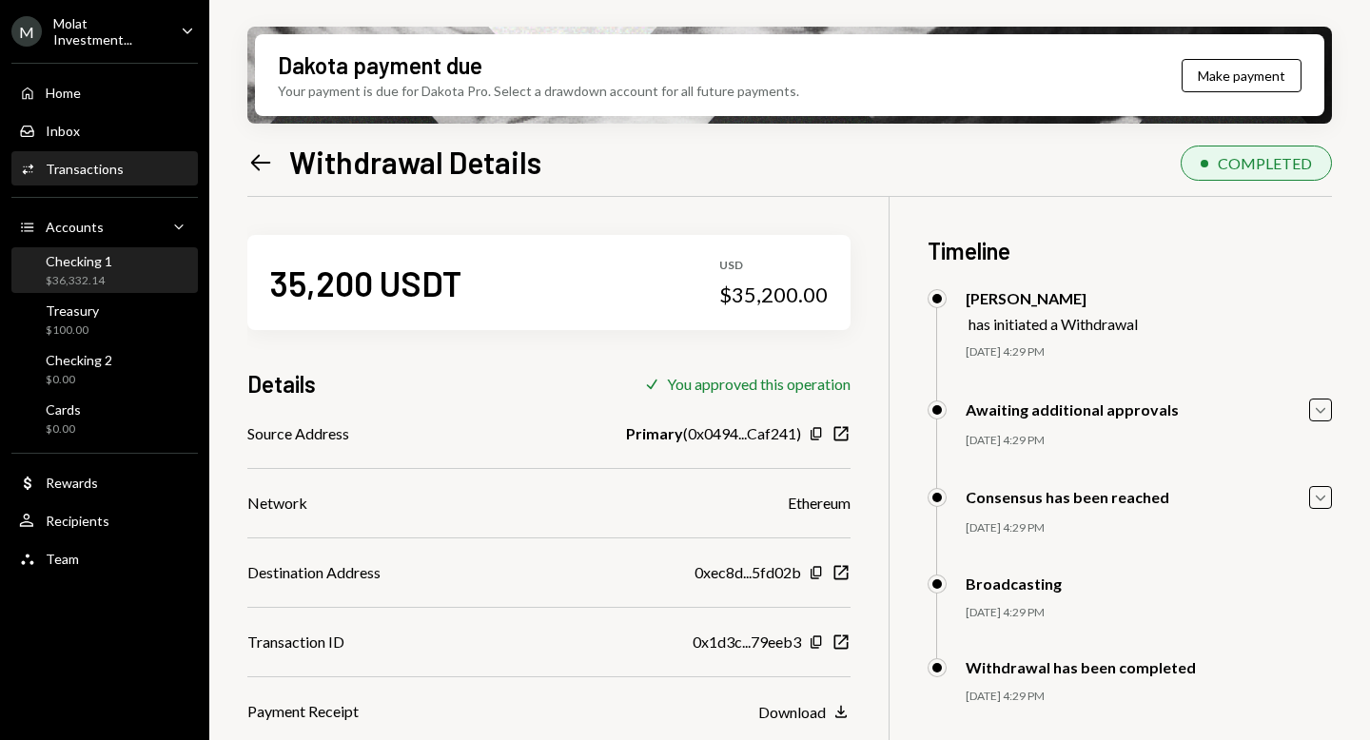
click at [72, 254] on div "Checking 1" at bounding box center [79, 261] width 67 height 16
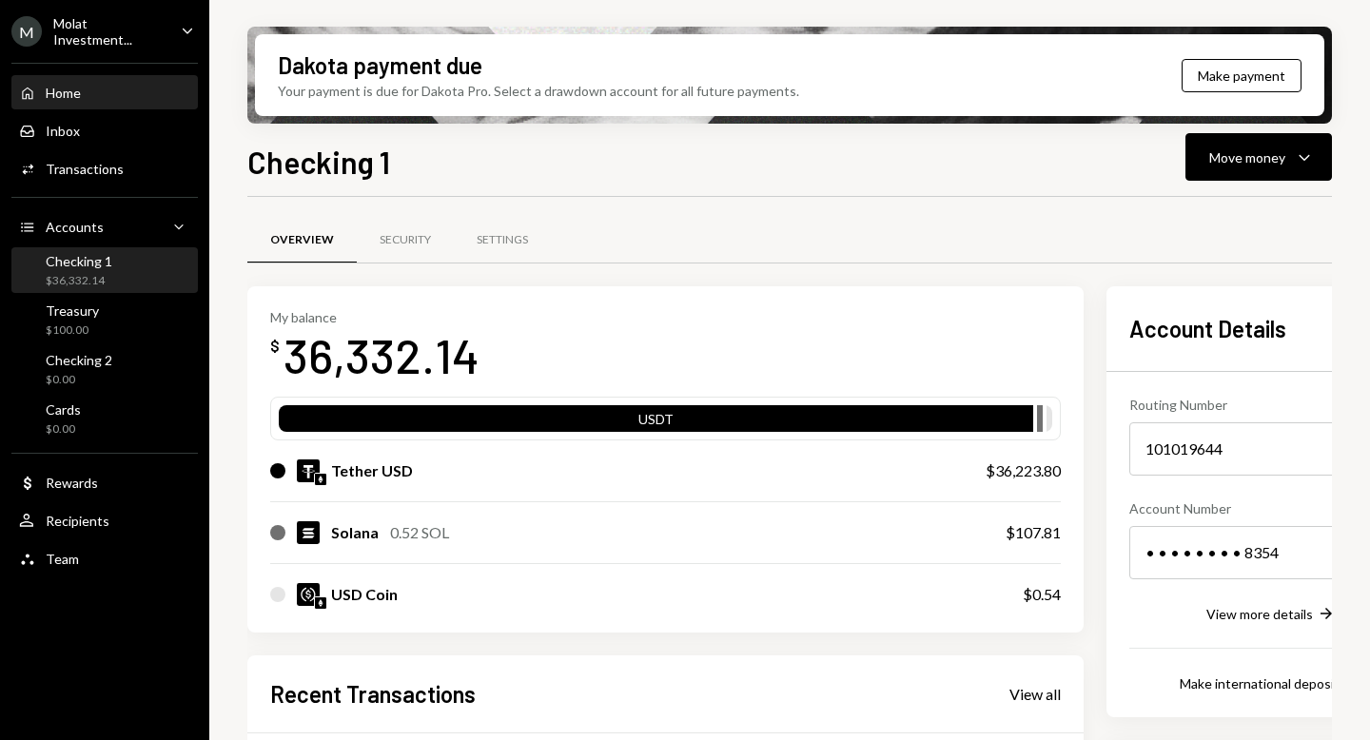
click at [91, 77] on div "Home Home" at bounding box center [104, 93] width 171 height 32
